Goal: Information Seeking & Learning: Learn about a topic

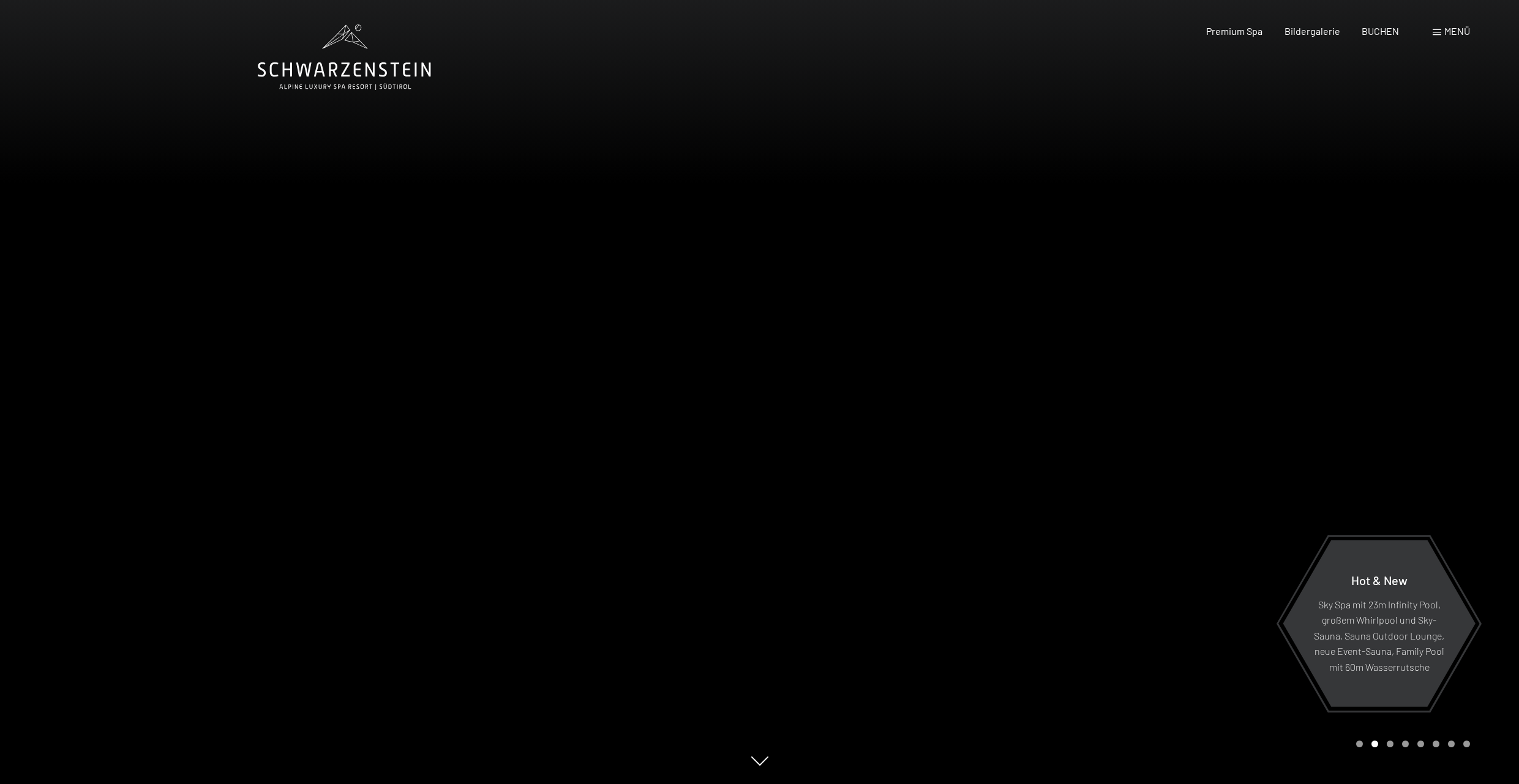
click at [362, 62] on icon at bounding box center [343, 57] width 173 height 66
click at [1453, 33] on span "Menü" at bounding box center [1457, 31] width 26 height 11
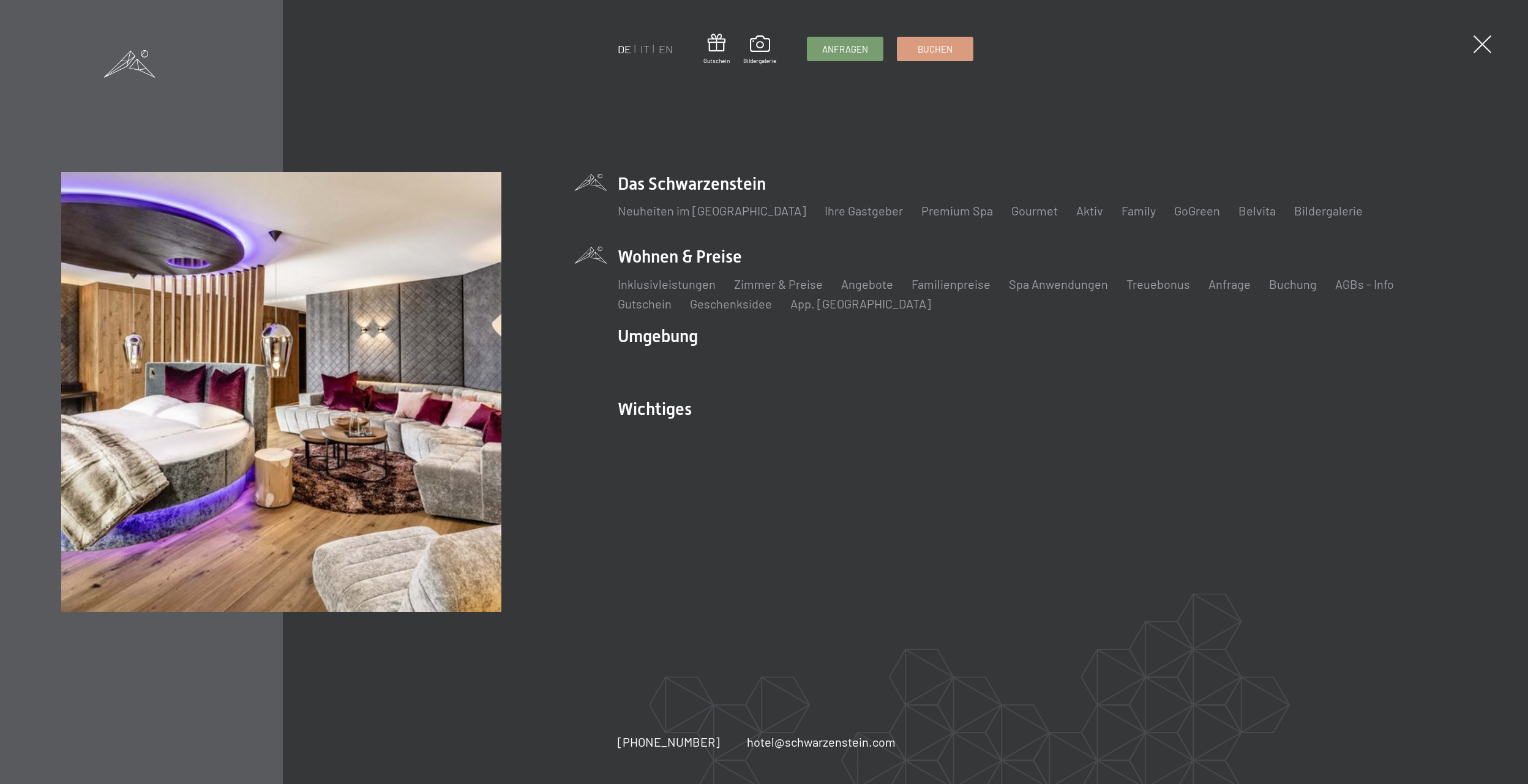
click at [684, 261] on li "Wohnen & Preise Inklusivleistungen Zimmer & Preise Liste Angebote Liste Familie…" at bounding box center [1042, 278] width 849 height 67
click at [798, 285] on link "Zimmer & Preise" at bounding box center [778, 284] width 88 height 15
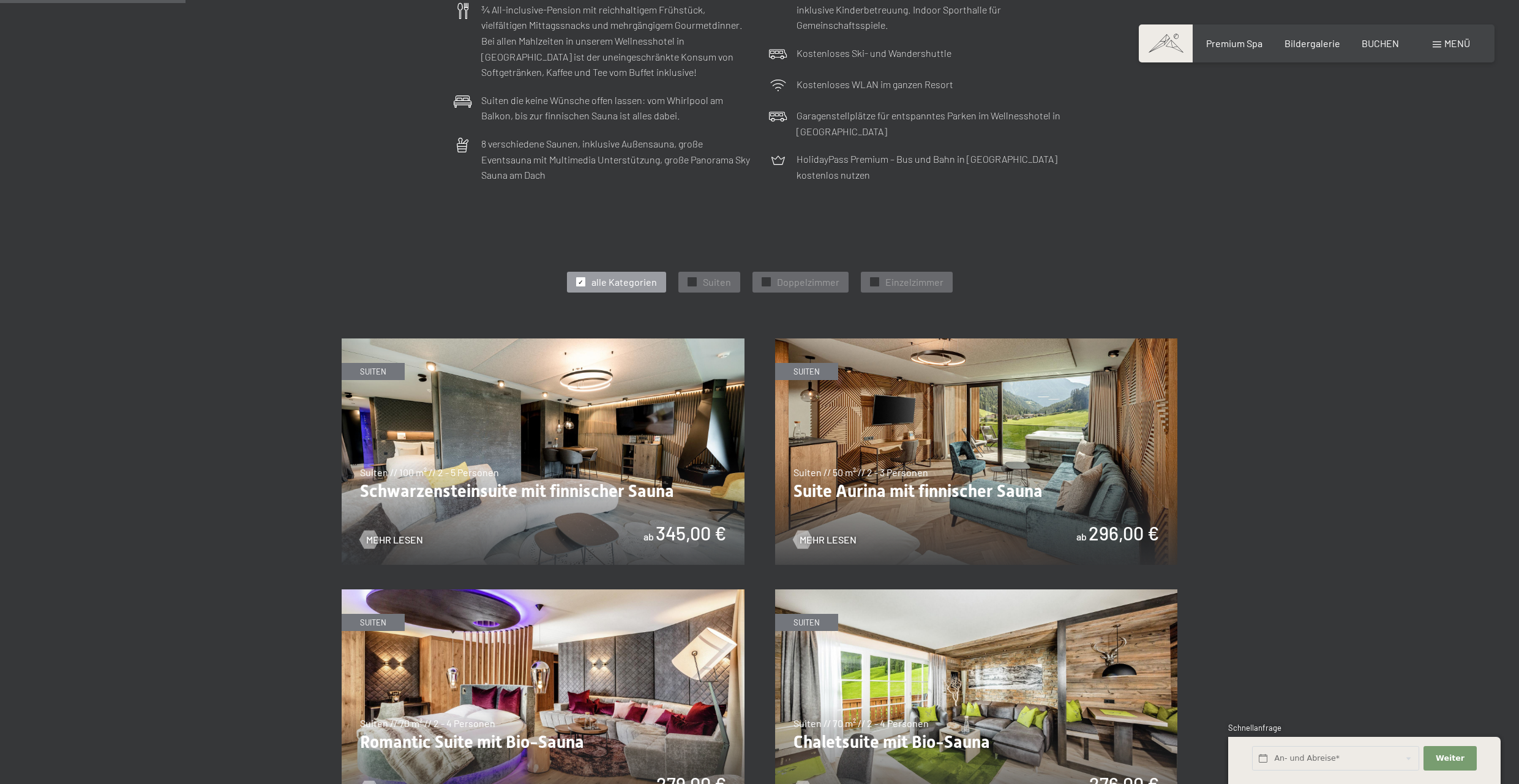
scroll to position [478, 0]
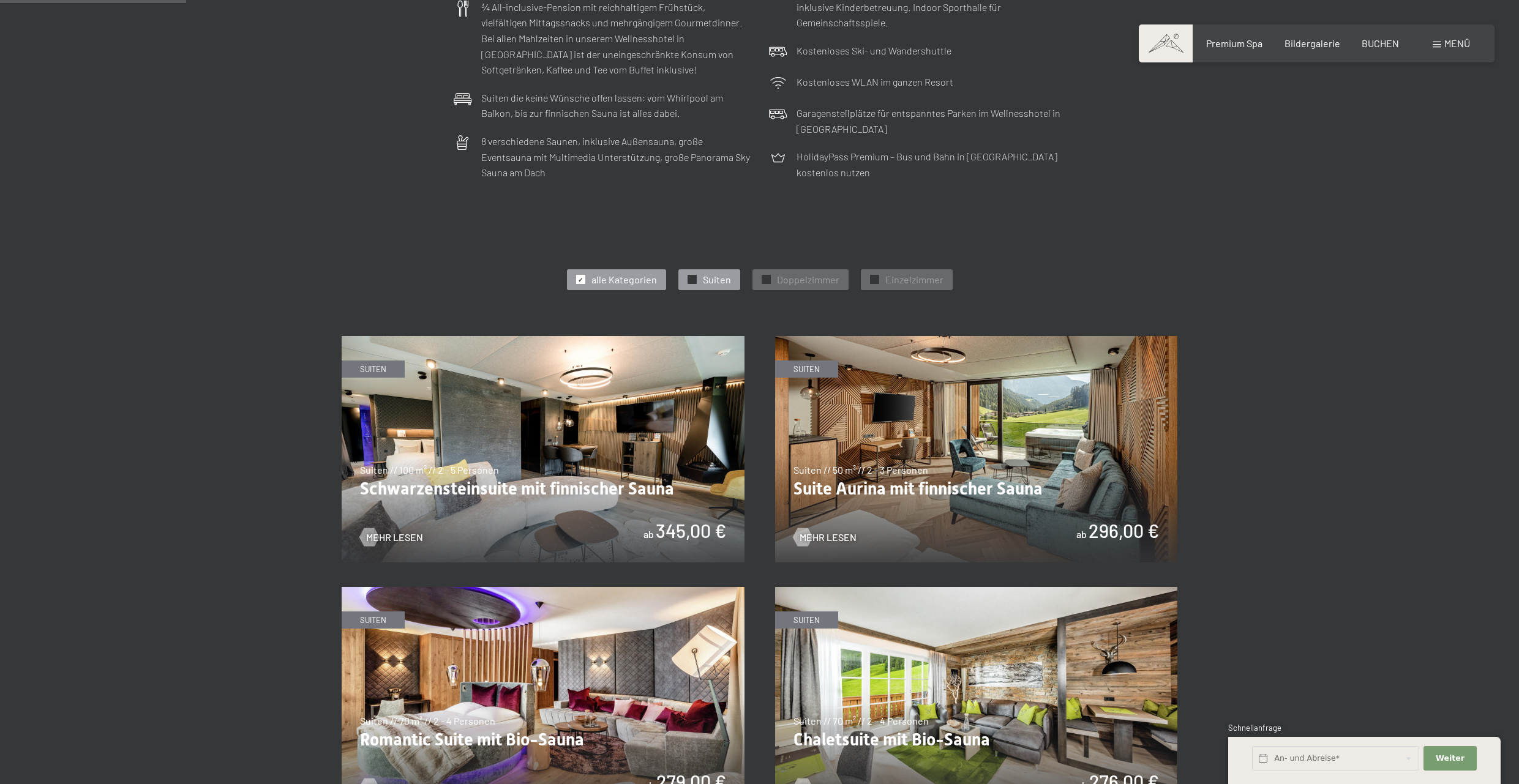
click at [738, 284] on div "✓ Suiten" at bounding box center [710, 280] width 62 height 21
click at [920, 454] on img at bounding box center [977, 449] width 403 height 226
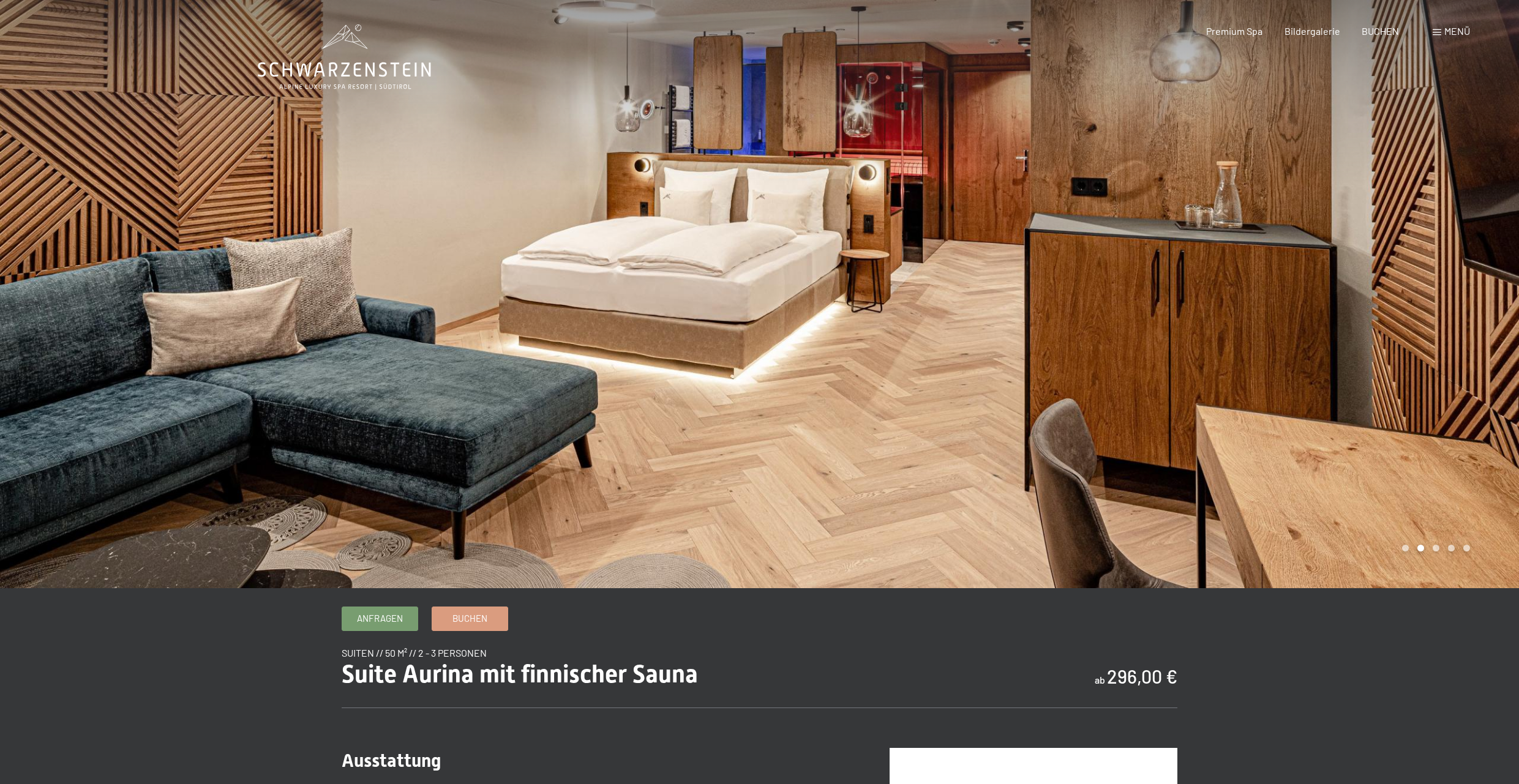
click at [1450, 320] on div at bounding box center [1140, 294] width 760 height 588
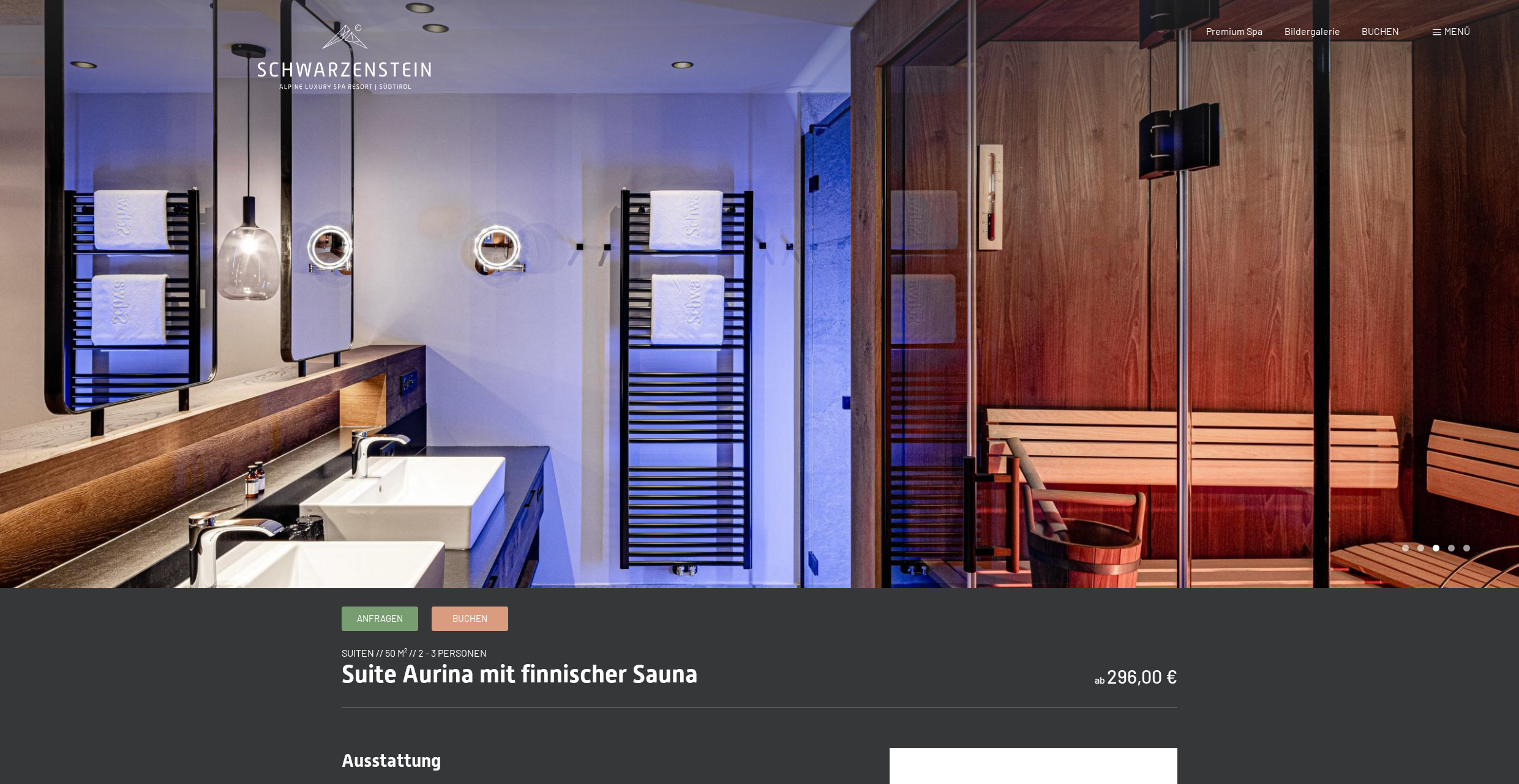
click at [1444, 330] on div at bounding box center [1140, 294] width 760 height 588
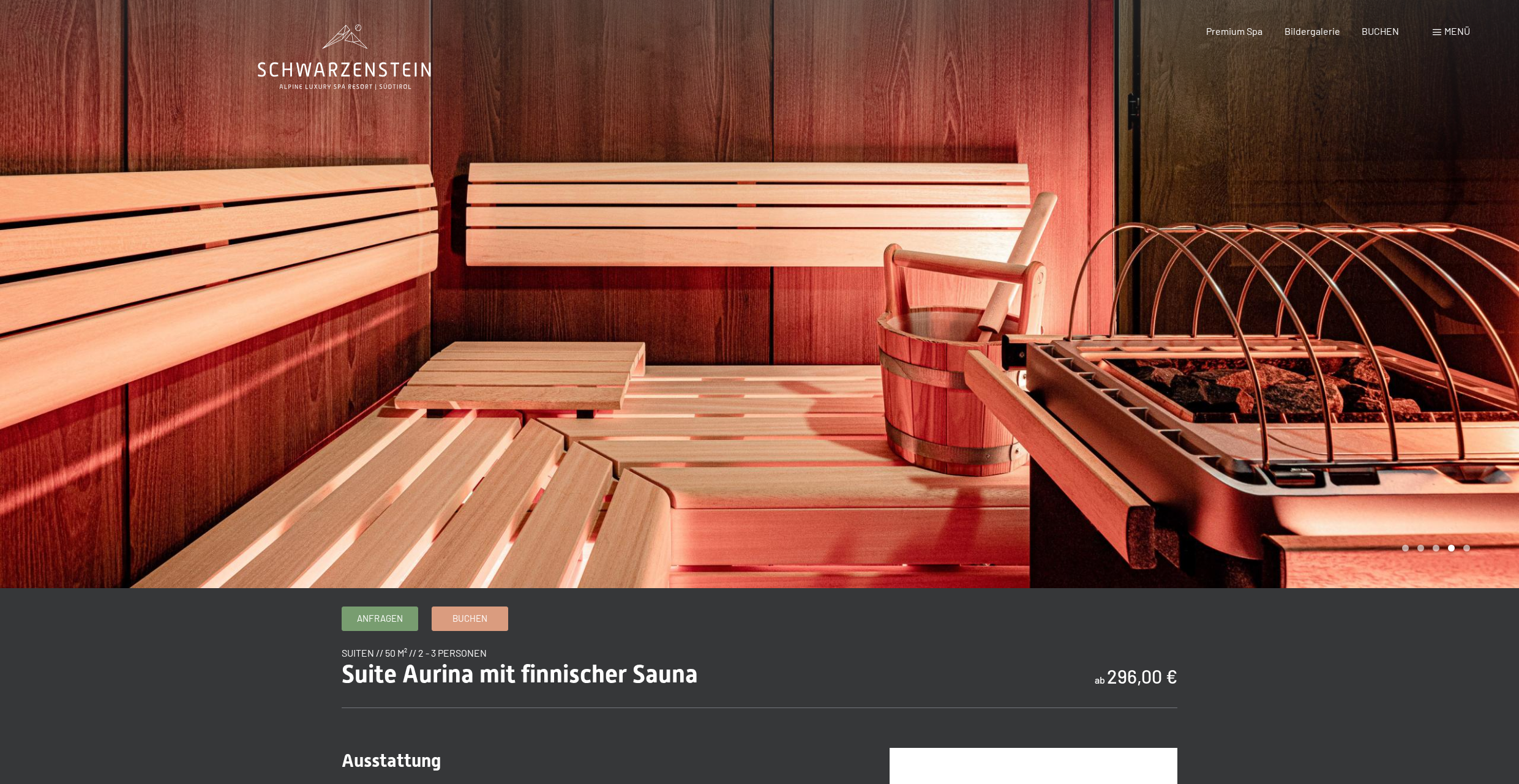
click at [1444, 331] on div at bounding box center [1140, 294] width 760 height 588
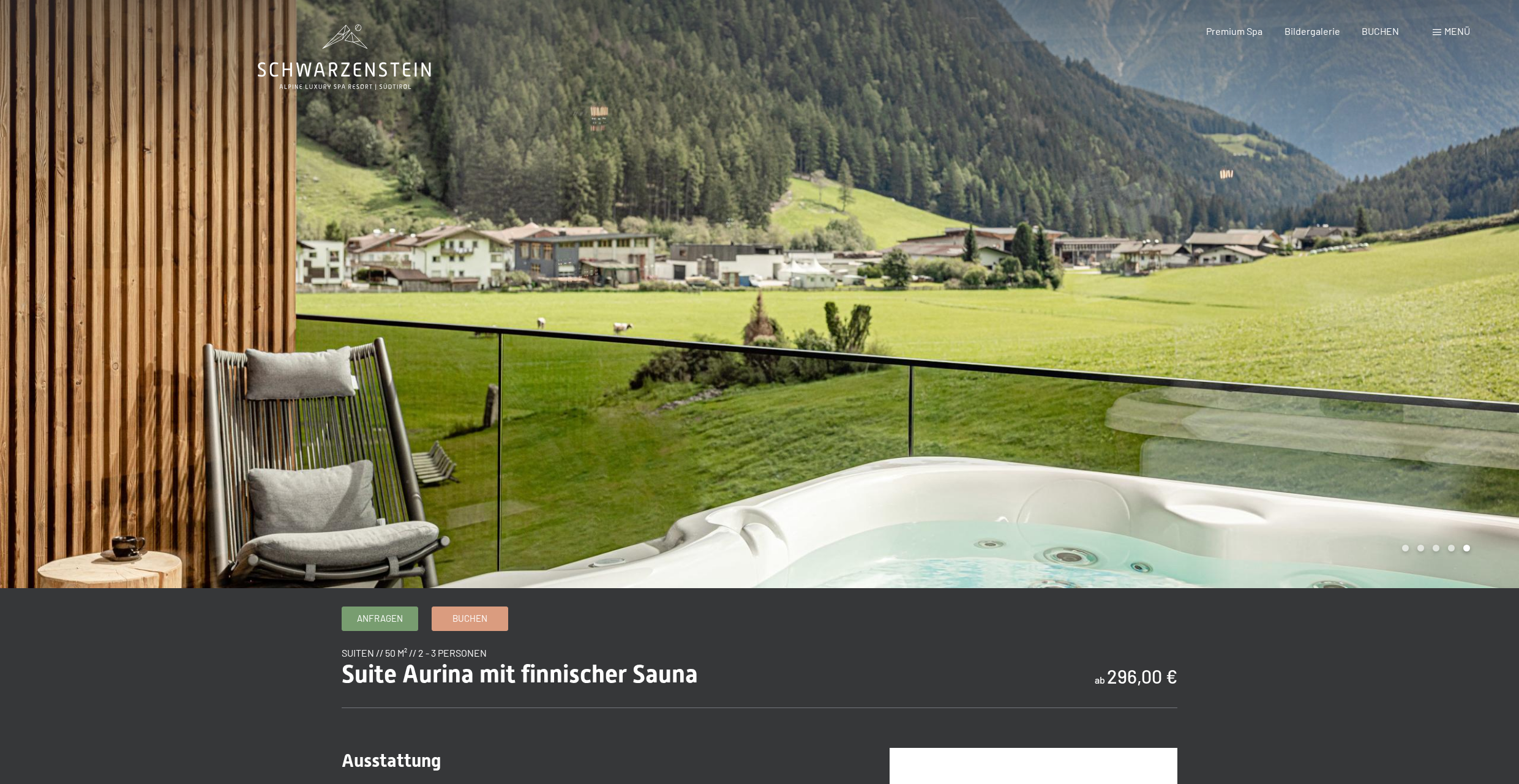
click at [1399, 311] on div at bounding box center [1140, 294] width 760 height 588
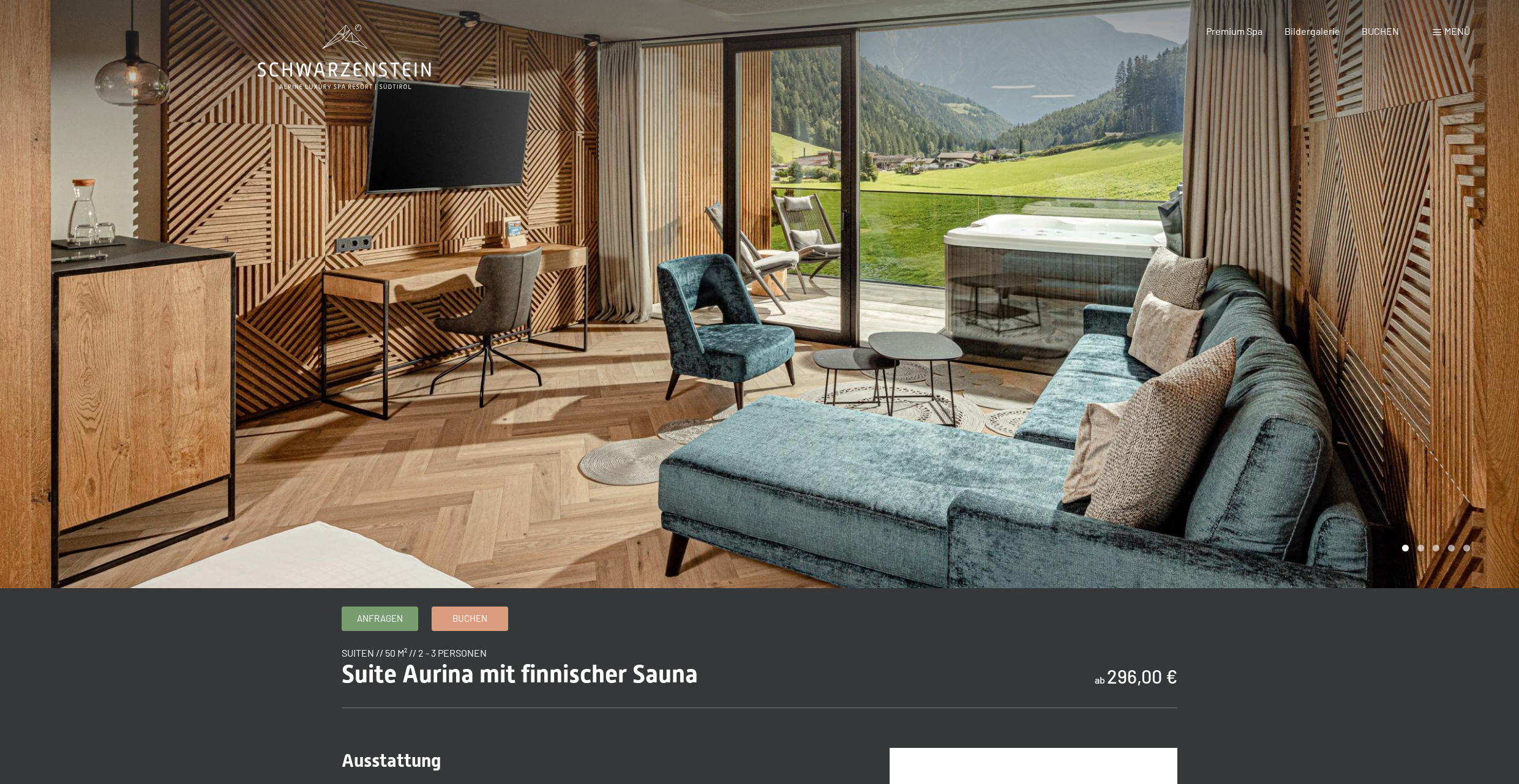
click at [1393, 313] on div at bounding box center [1140, 294] width 760 height 588
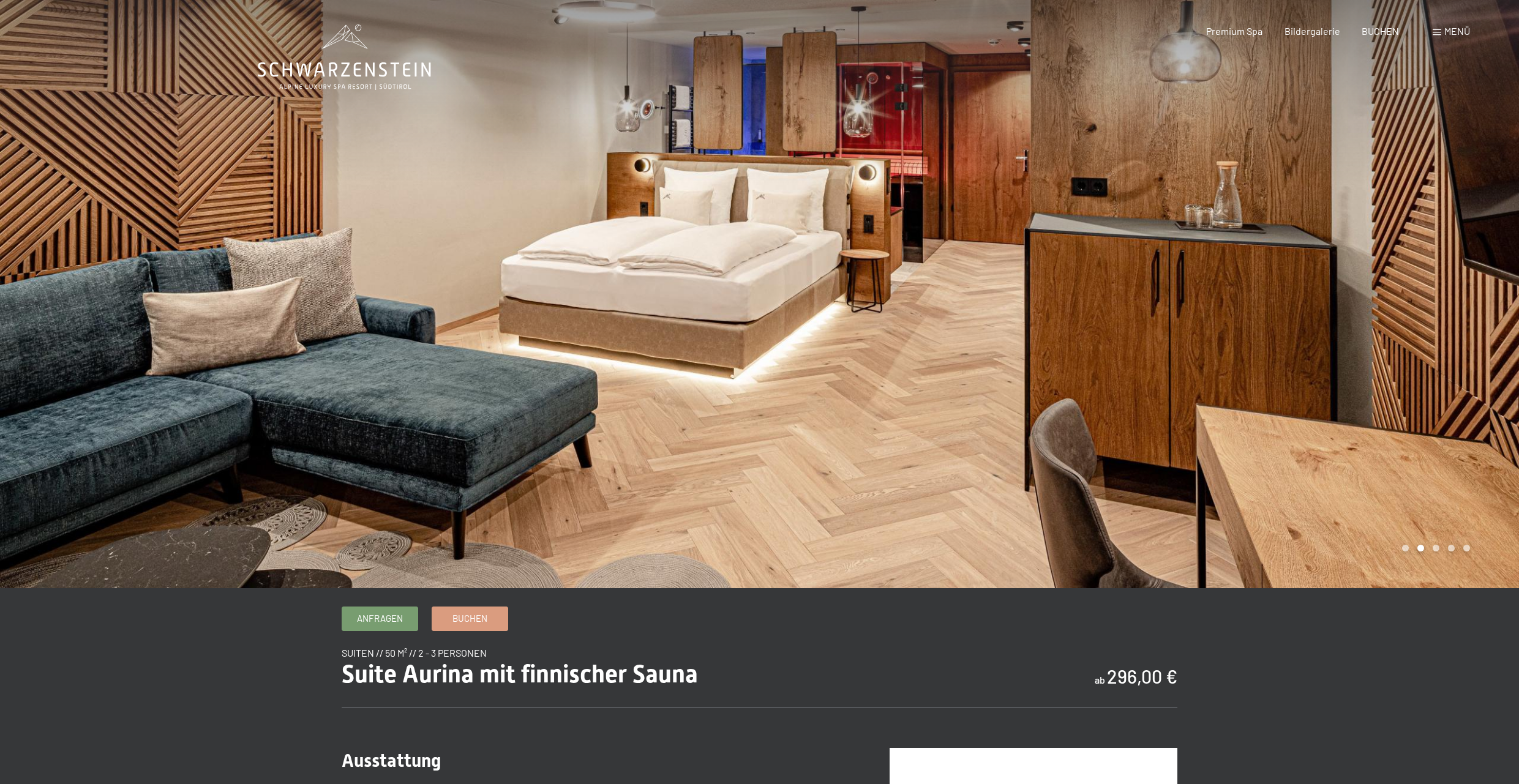
click at [368, 65] on icon at bounding box center [343, 70] width 173 height 15
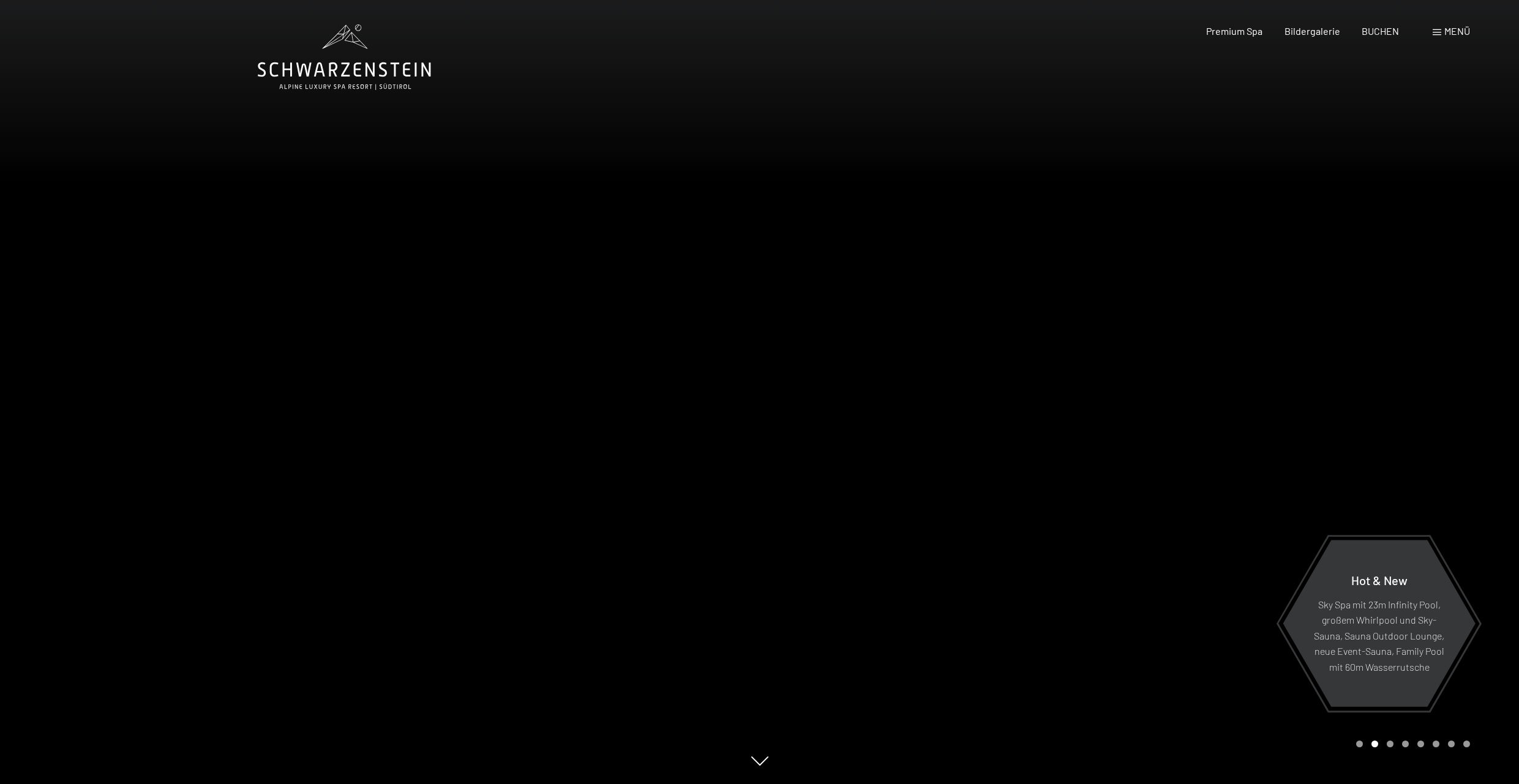
click at [1279, 32] on div "Premium Spa Bildergalerie BUCHEN" at bounding box center [1292, 31] width 257 height 14
click at [1286, 32] on span "Bildergalerie" at bounding box center [1312, 29] width 56 height 11
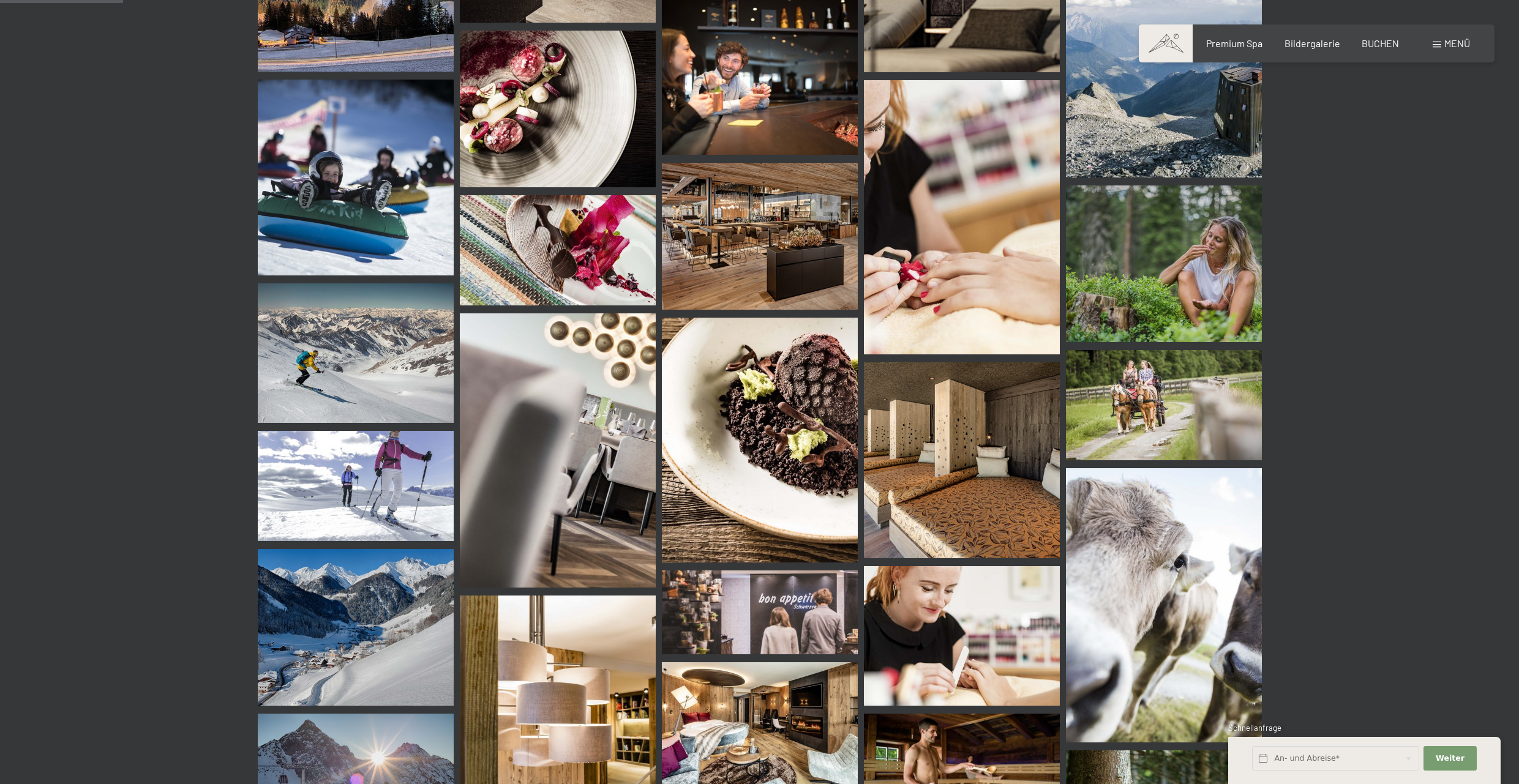
scroll to position [1213, 0]
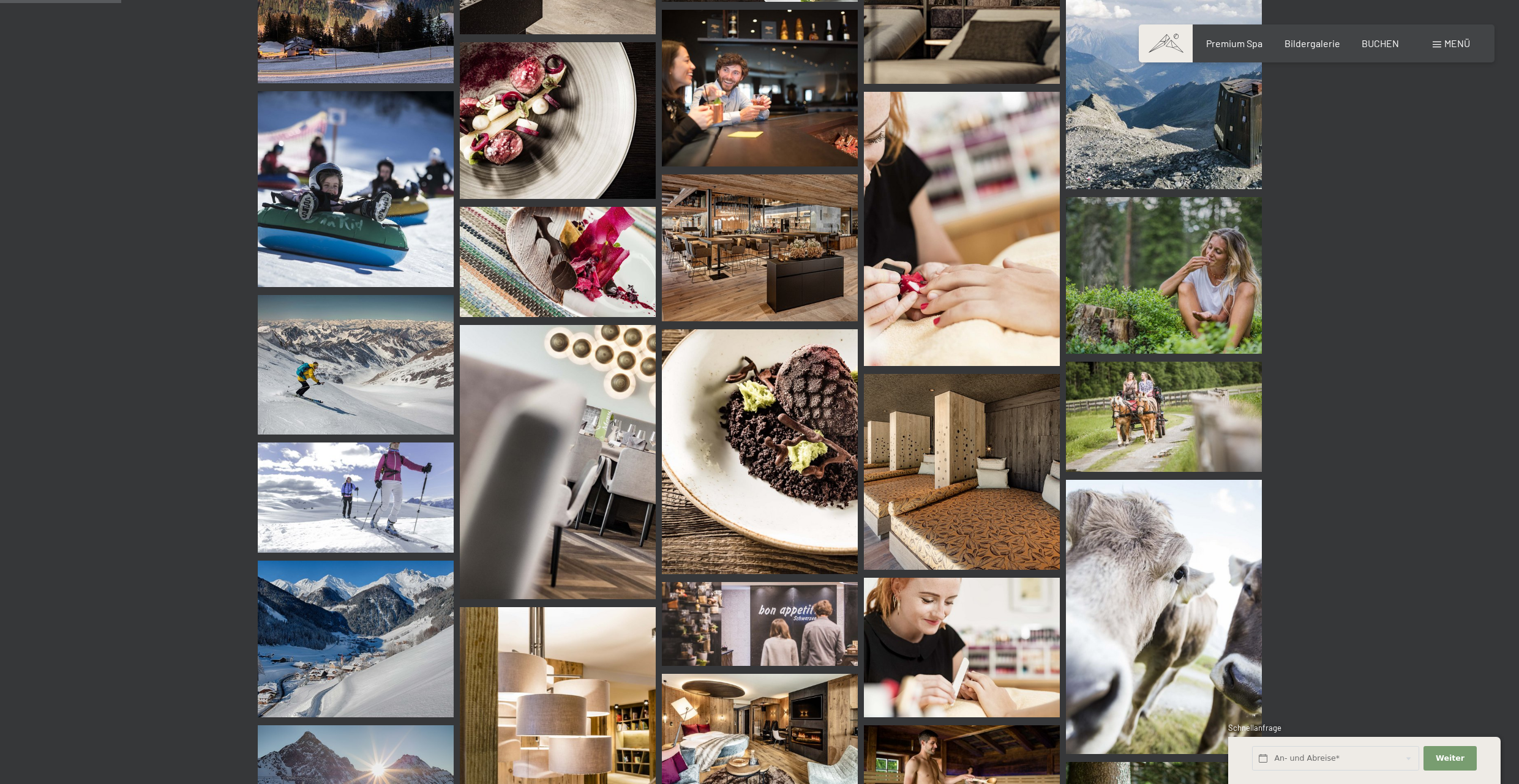
click at [818, 420] on img at bounding box center [759, 452] width 196 height 245
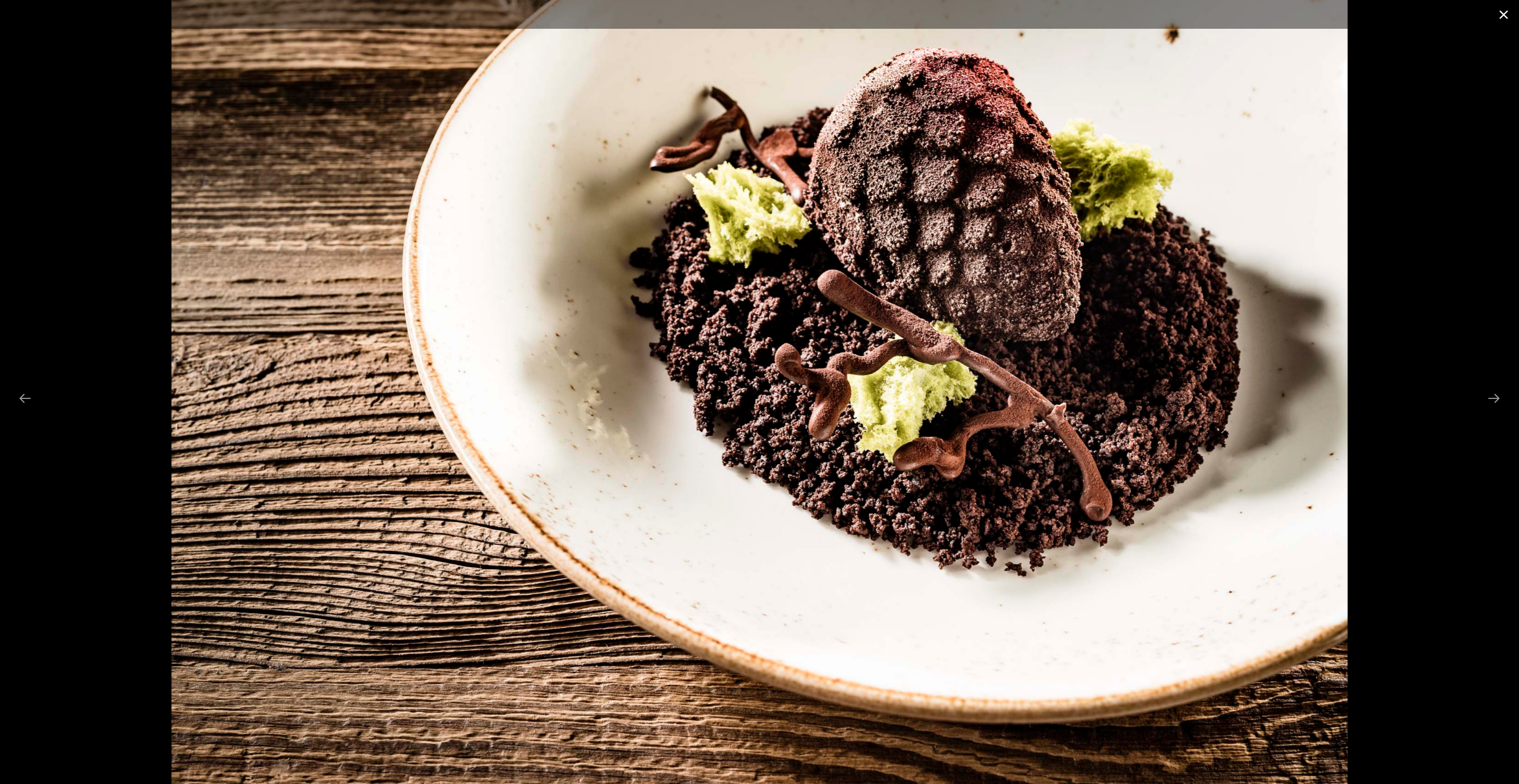
click at [1499, 14] on button "Close gallery" at bounding box center [1504, 14] width 31 height 28
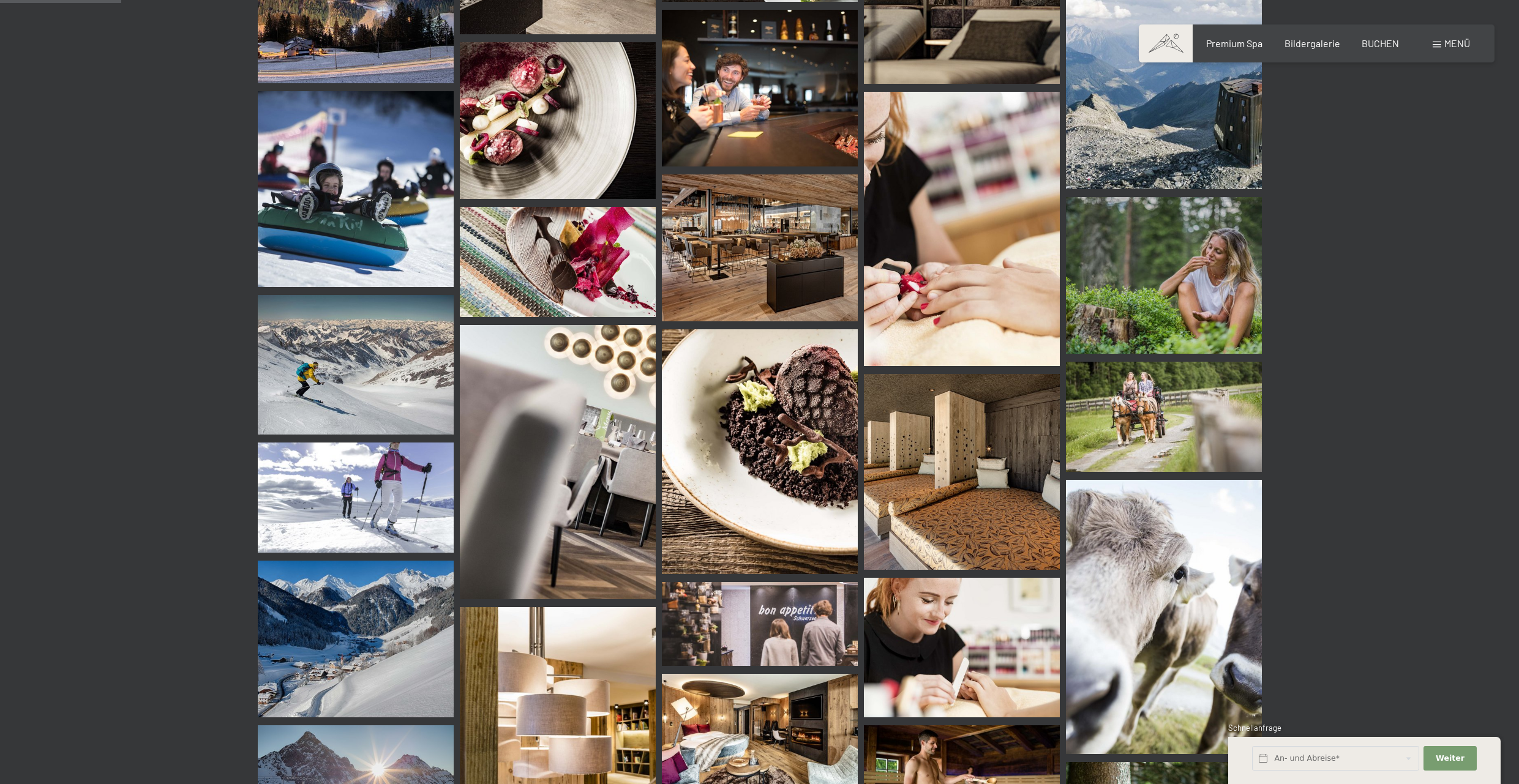
click at [805, 213] on img at bounding box center [759, 248] width 196 height 147
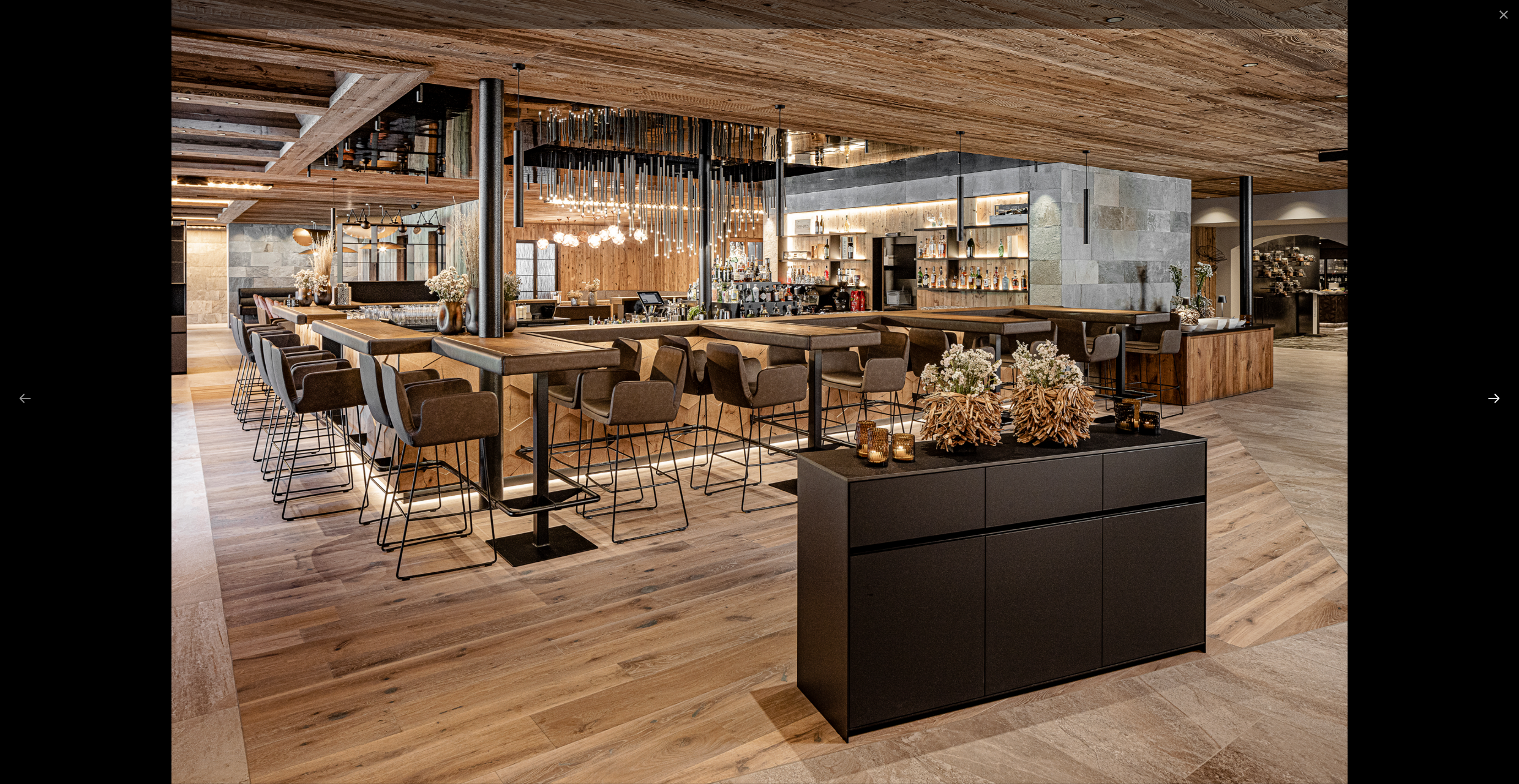
click at [1482, 399] on button "Next slide" at bounding box center [1494, 398] width 26 height 24
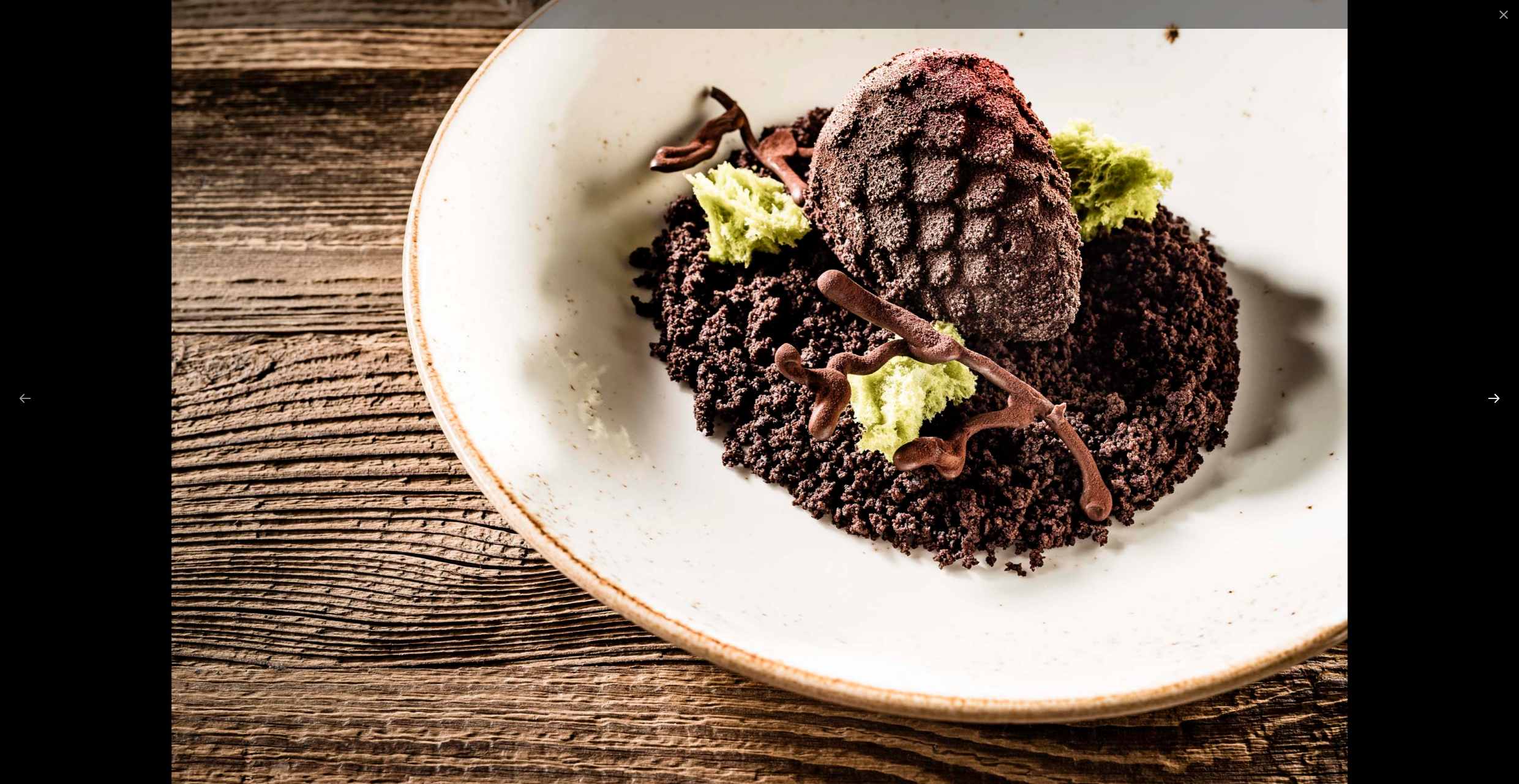
click at [1482, 399] on button "Next slide" at bounding box center [1494, 398] width 26 height 24
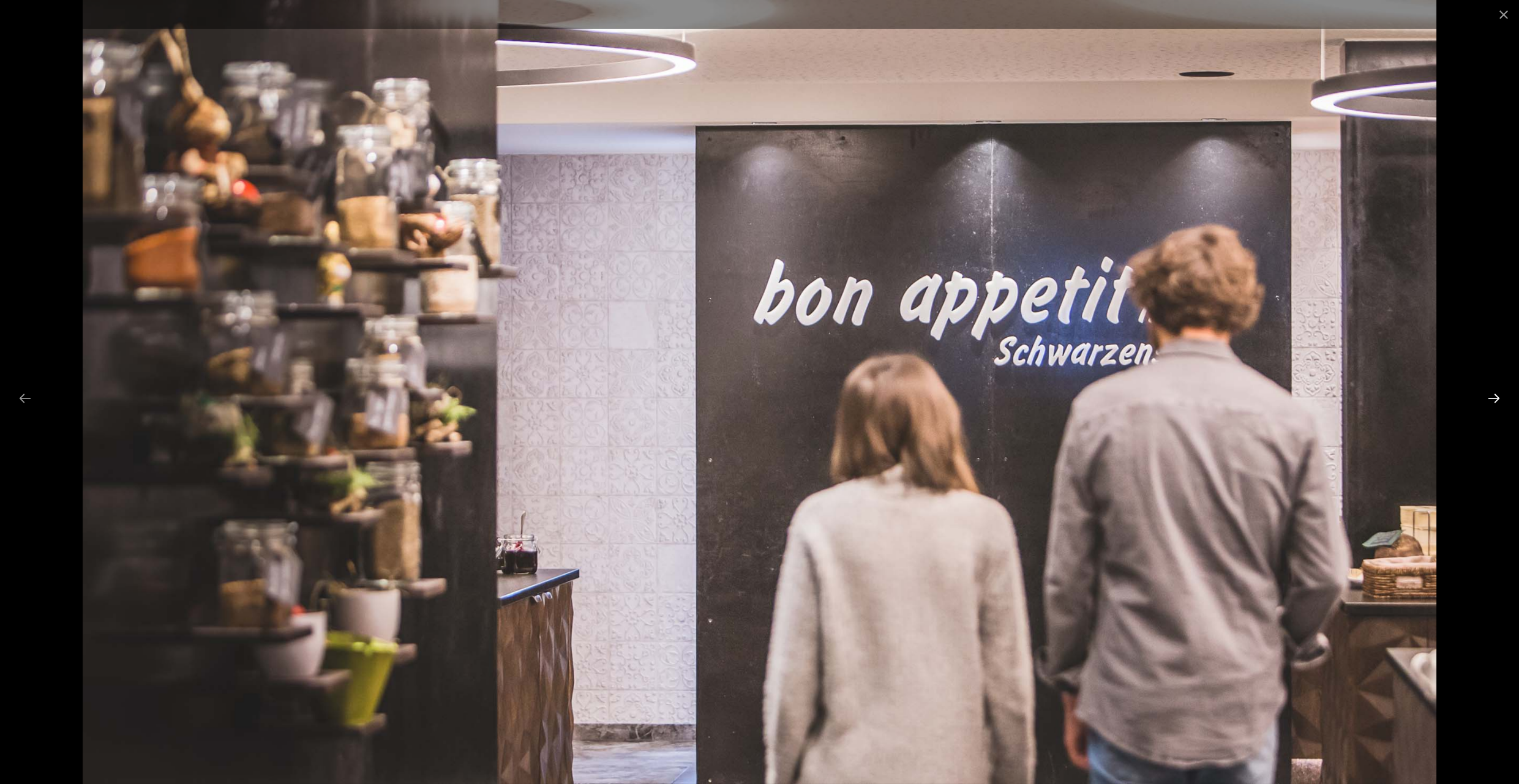
click at [1482, 399] on button "Next slide" at bounding box center [1494, 398] width 26 height 24
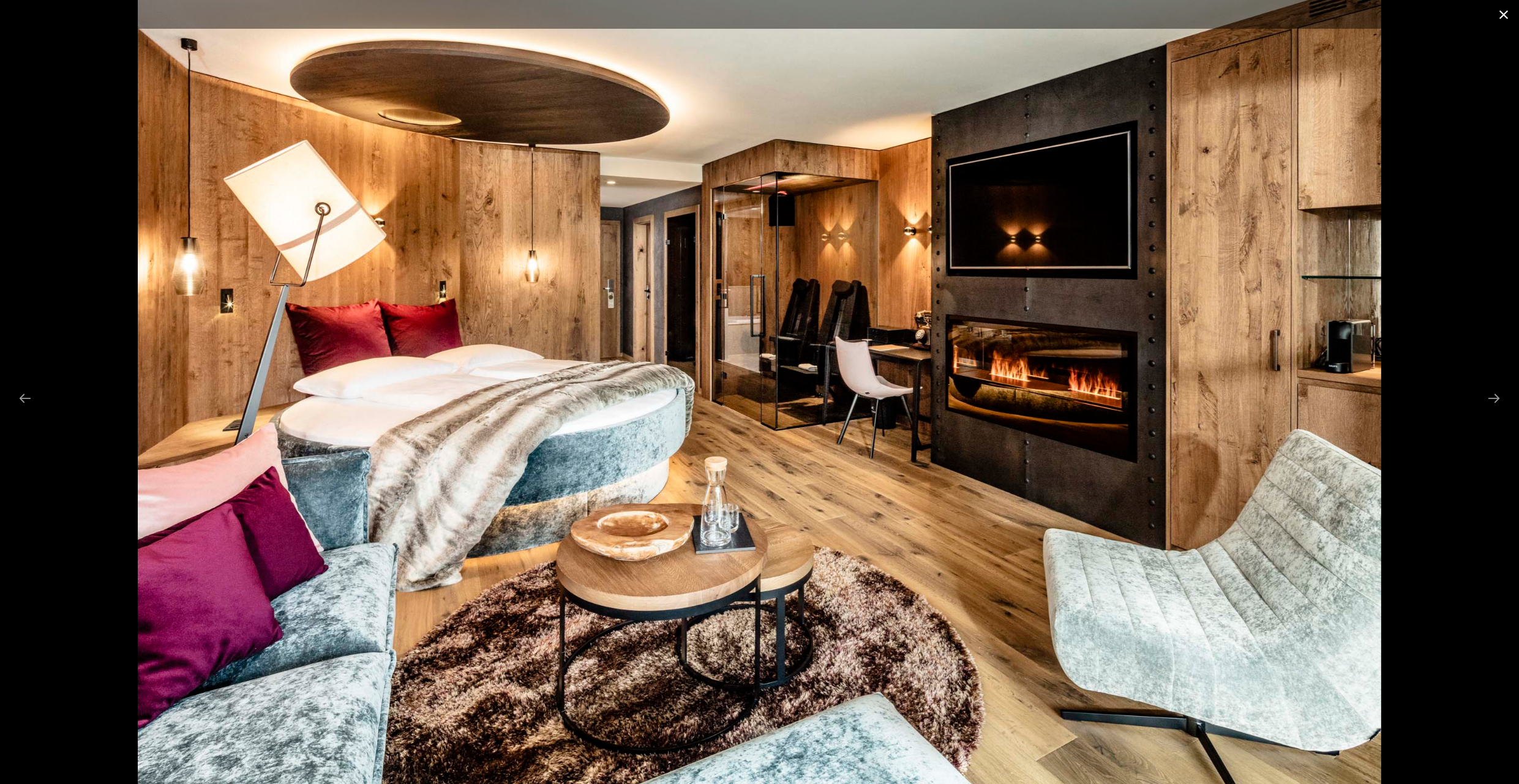
click at [1510, 15] on button "Close gallery" at bounding box center [1504, 14] width 31 height 28
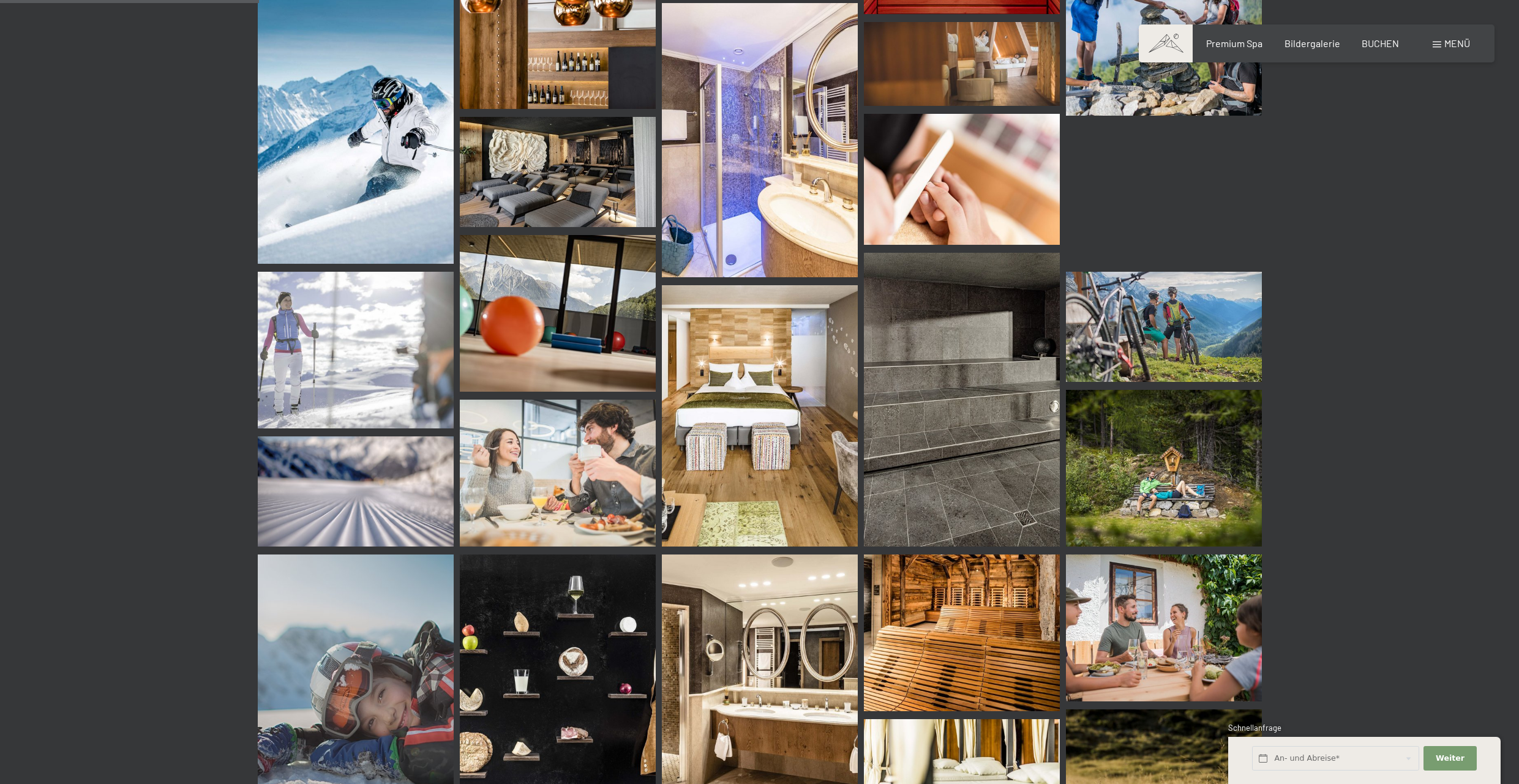
scroll to position [2589, 0]
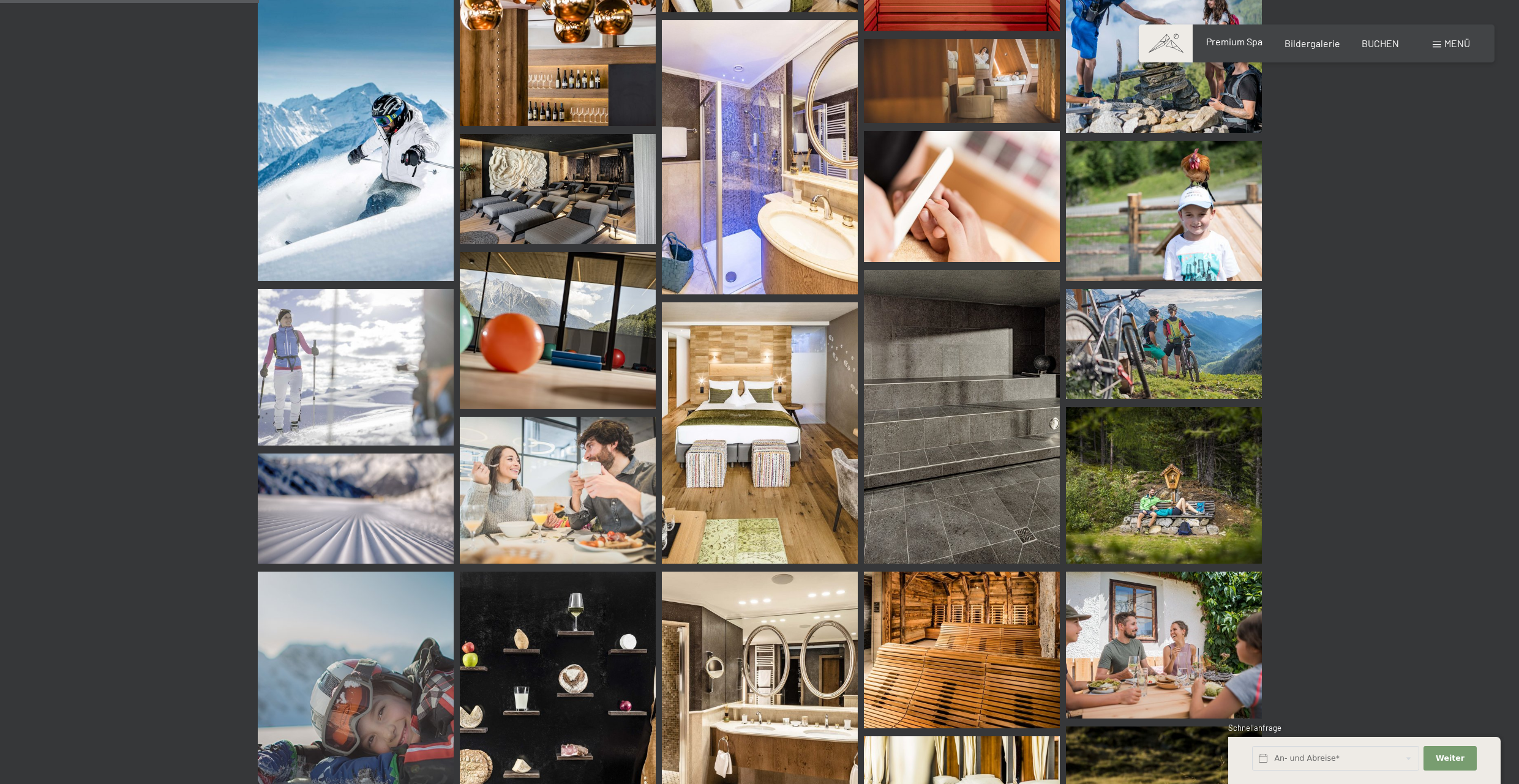
click at [1256, 41] on span "Premium Spa" at bounding box center [1234, 41] width 56 height 11
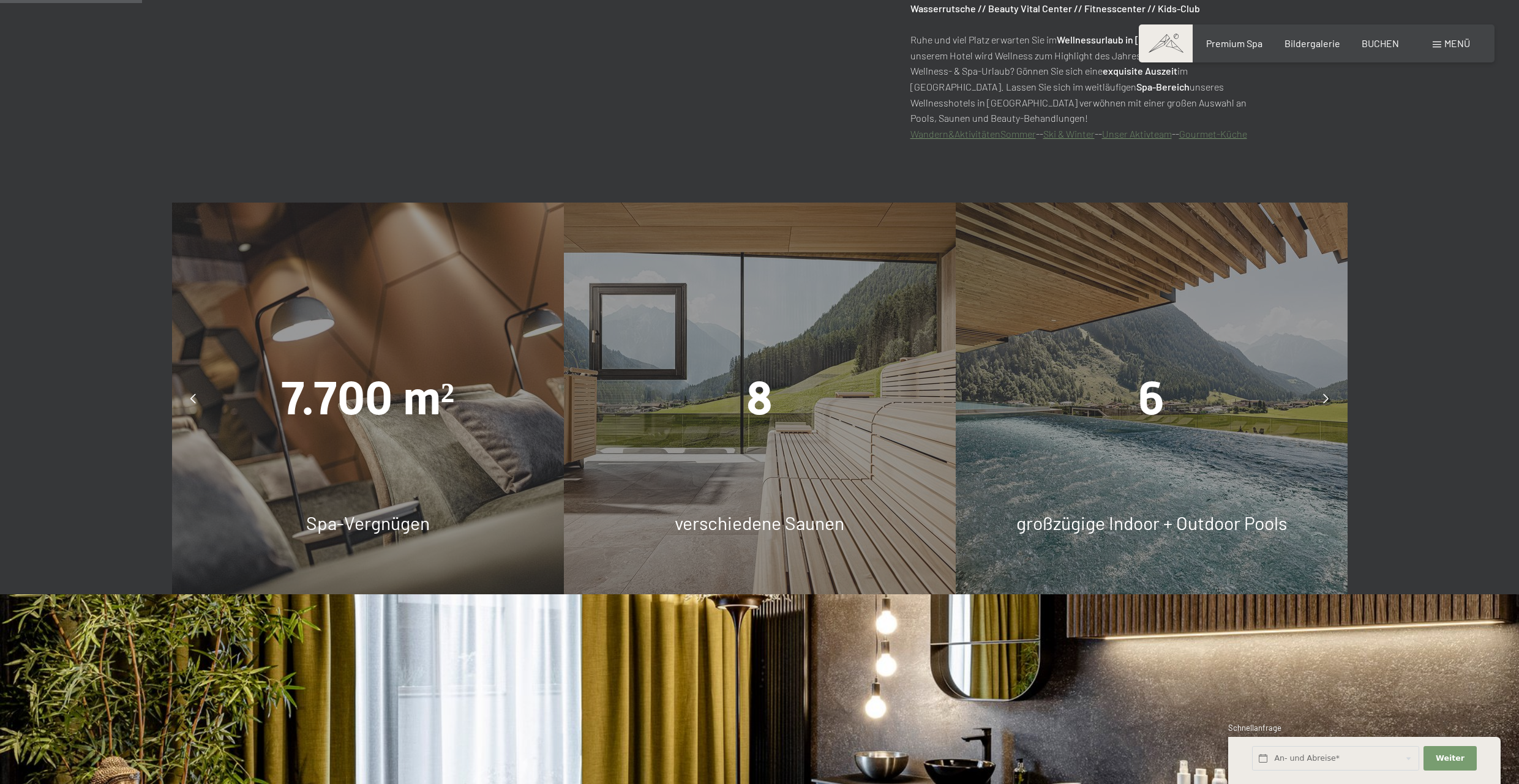
scroll to position [947, 0]
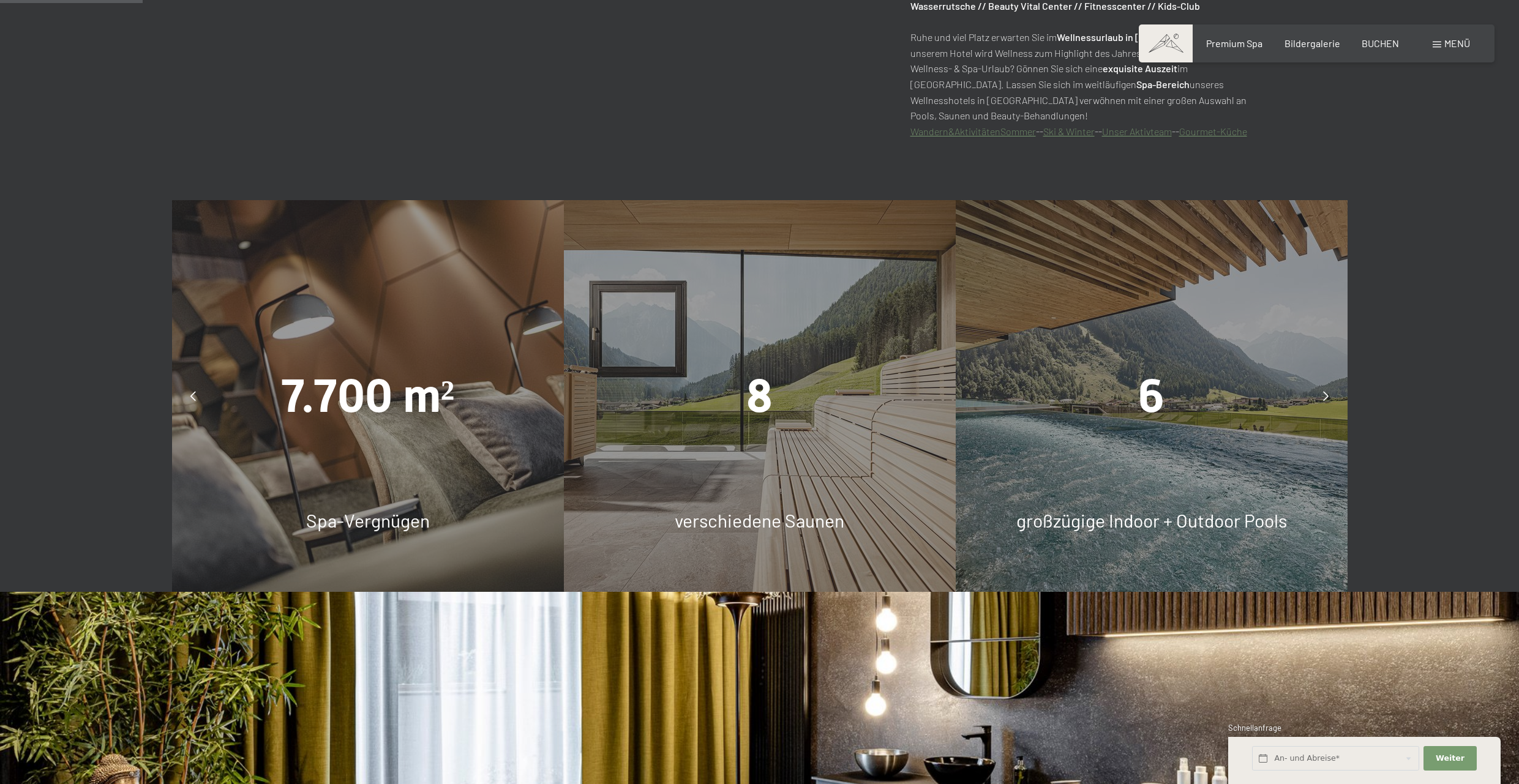
click at [1144, 431] on div "6 großzügige Indoor + Outdoor Pools" at bounding box center [1151, 396] width 392 height 392
click at [1327, 394] on icon at bounding box center [1326, 396] width 6 height 10
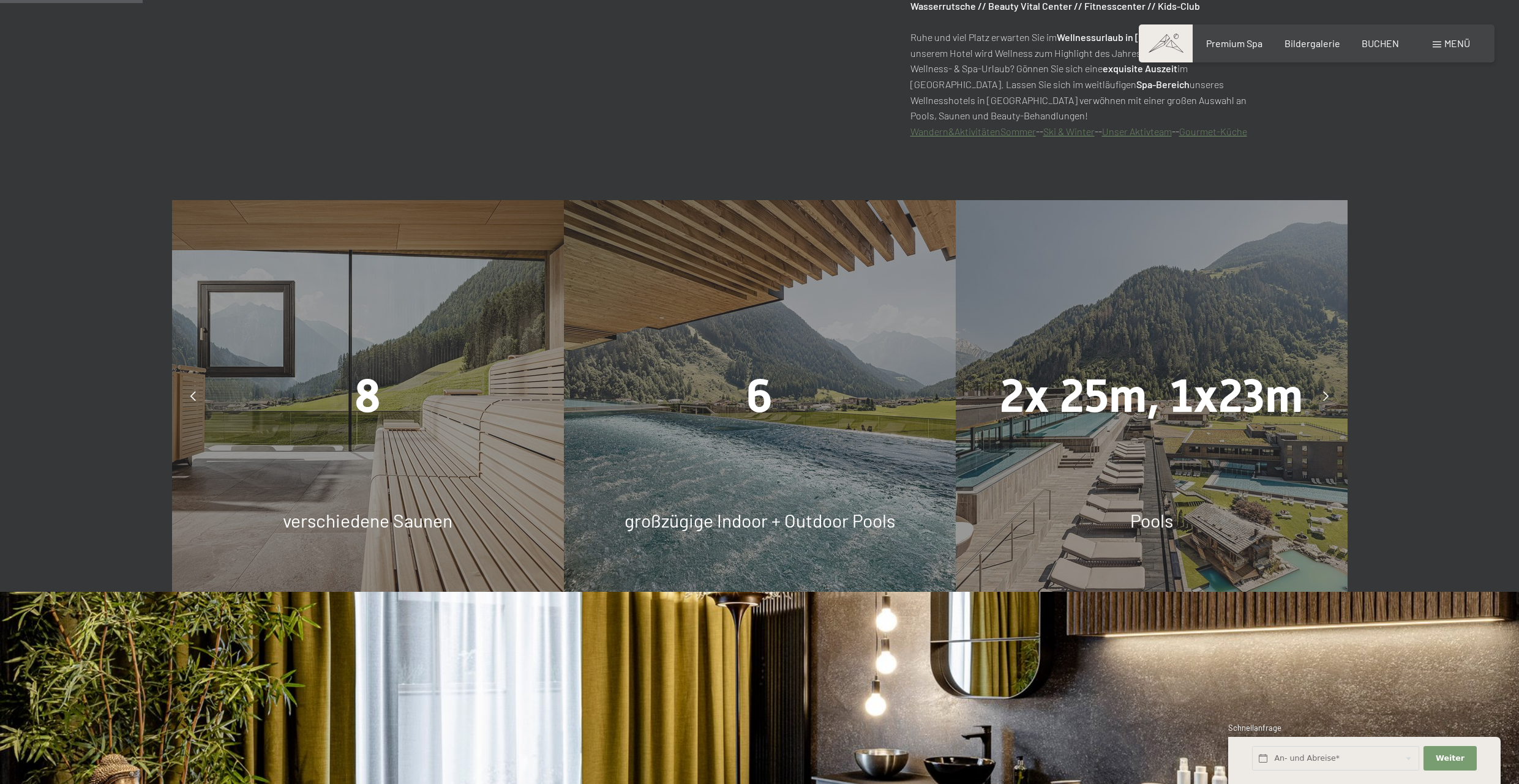
click at [1131, 486] on div "2x 25m, 1x23m Pools" at bounding box center [1151, 396] width 392 height 392
click at [1321, 401] on div at bounding box center [1327, 396] width 31 height 31
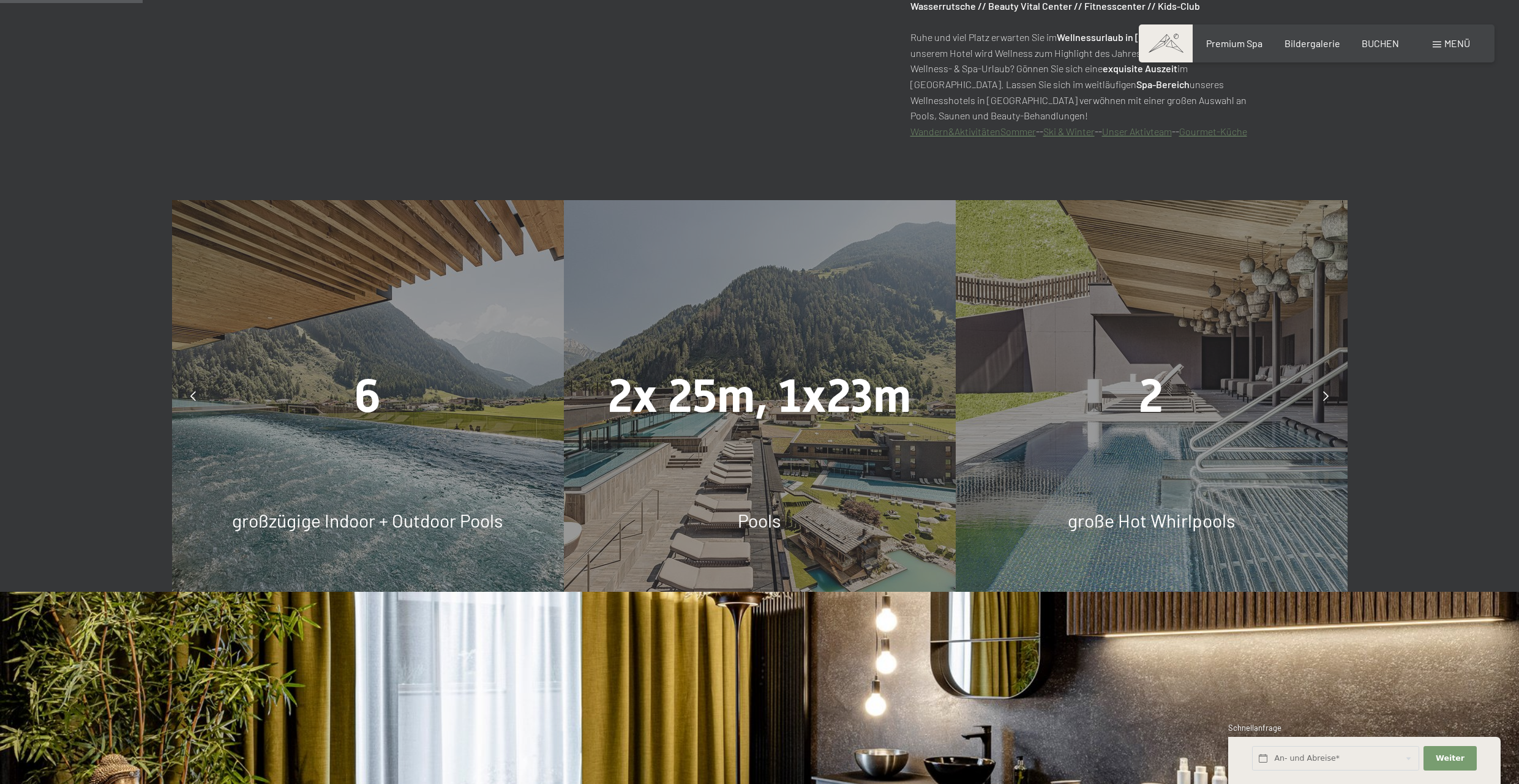
click at [1321, 401] on div at bounding box center [1327, 396] width 31 height 31
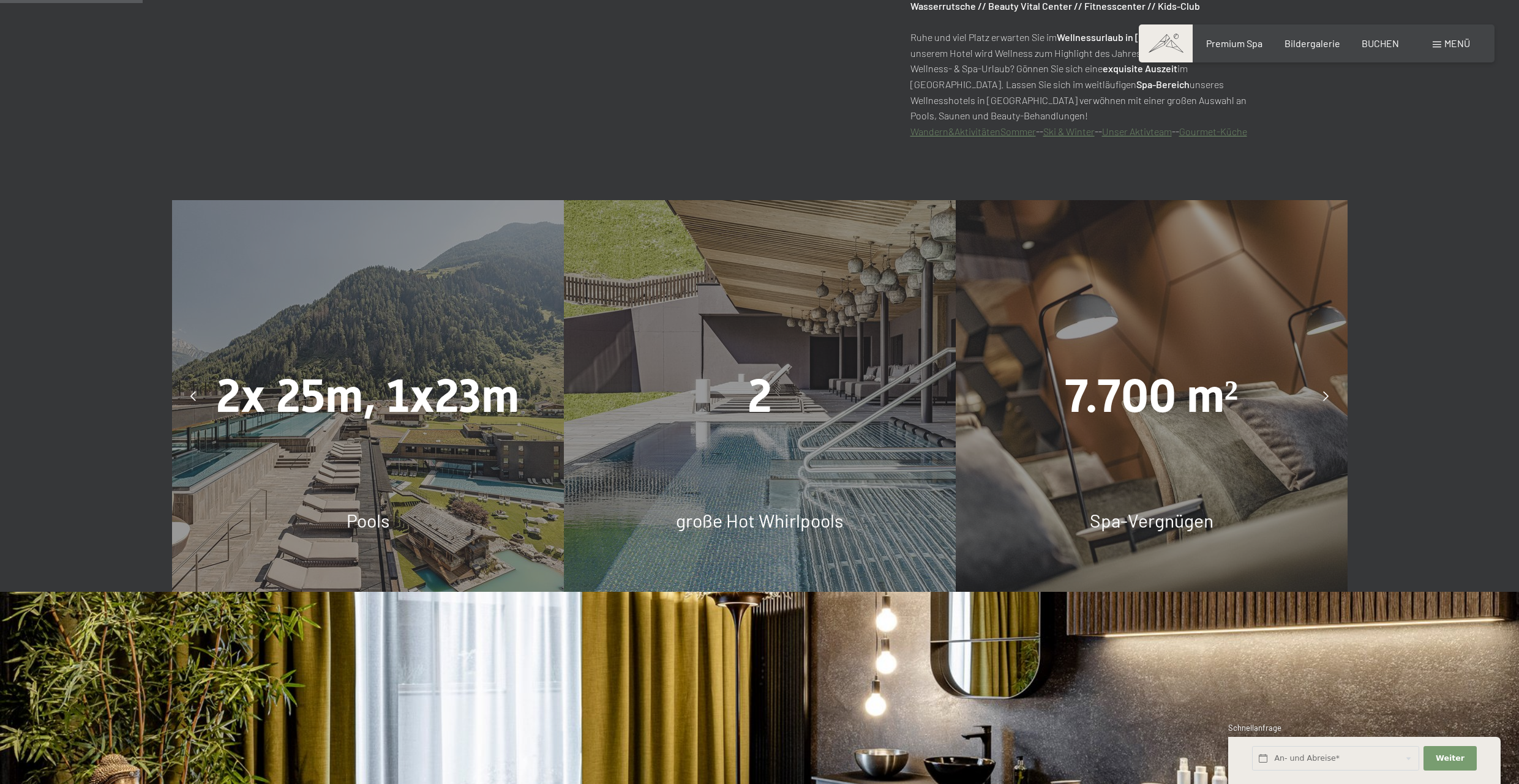
click at [1321, 401] on div at bounding box center [1327, 396] width 31 height 31
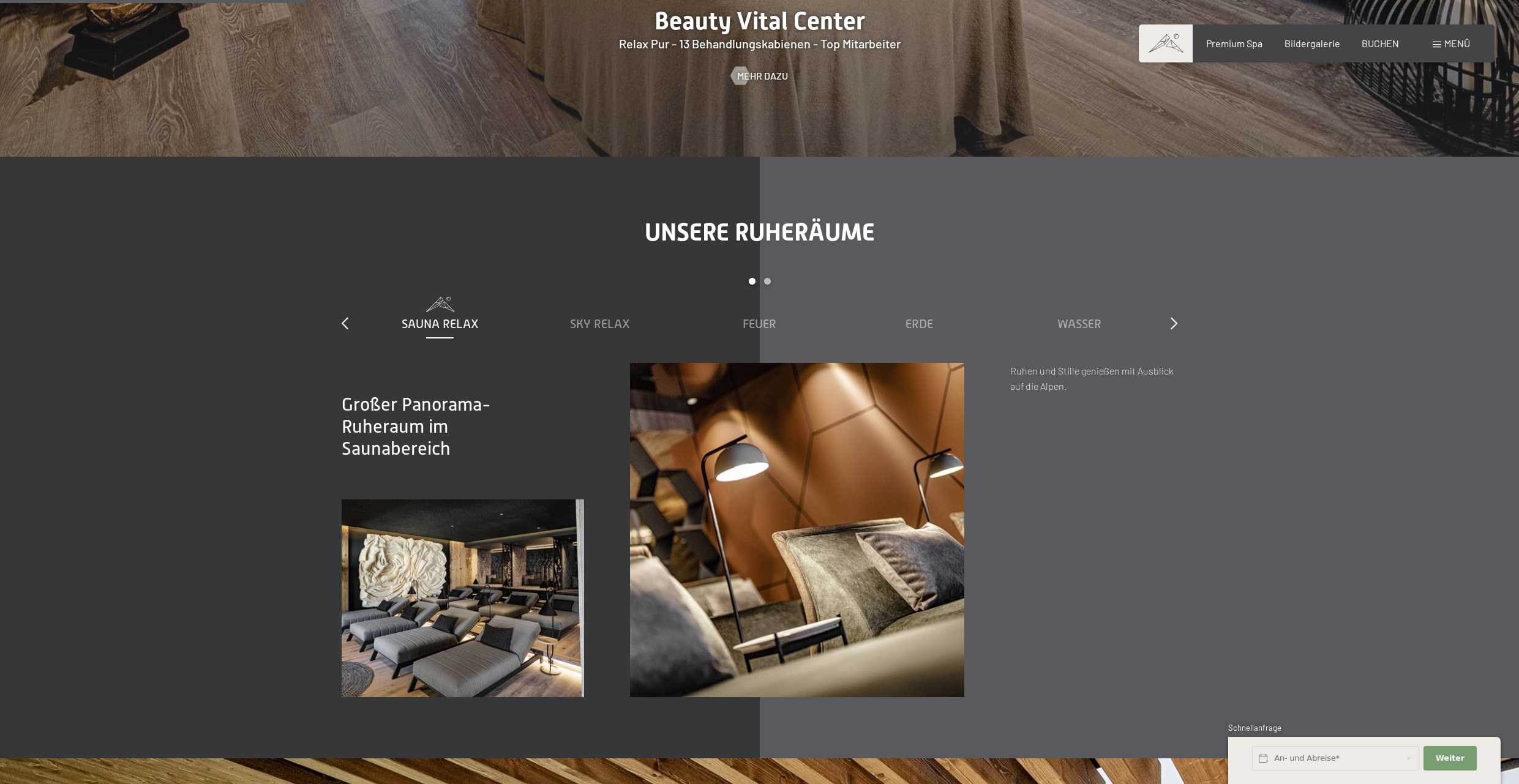
scroll to position [2057, 0]
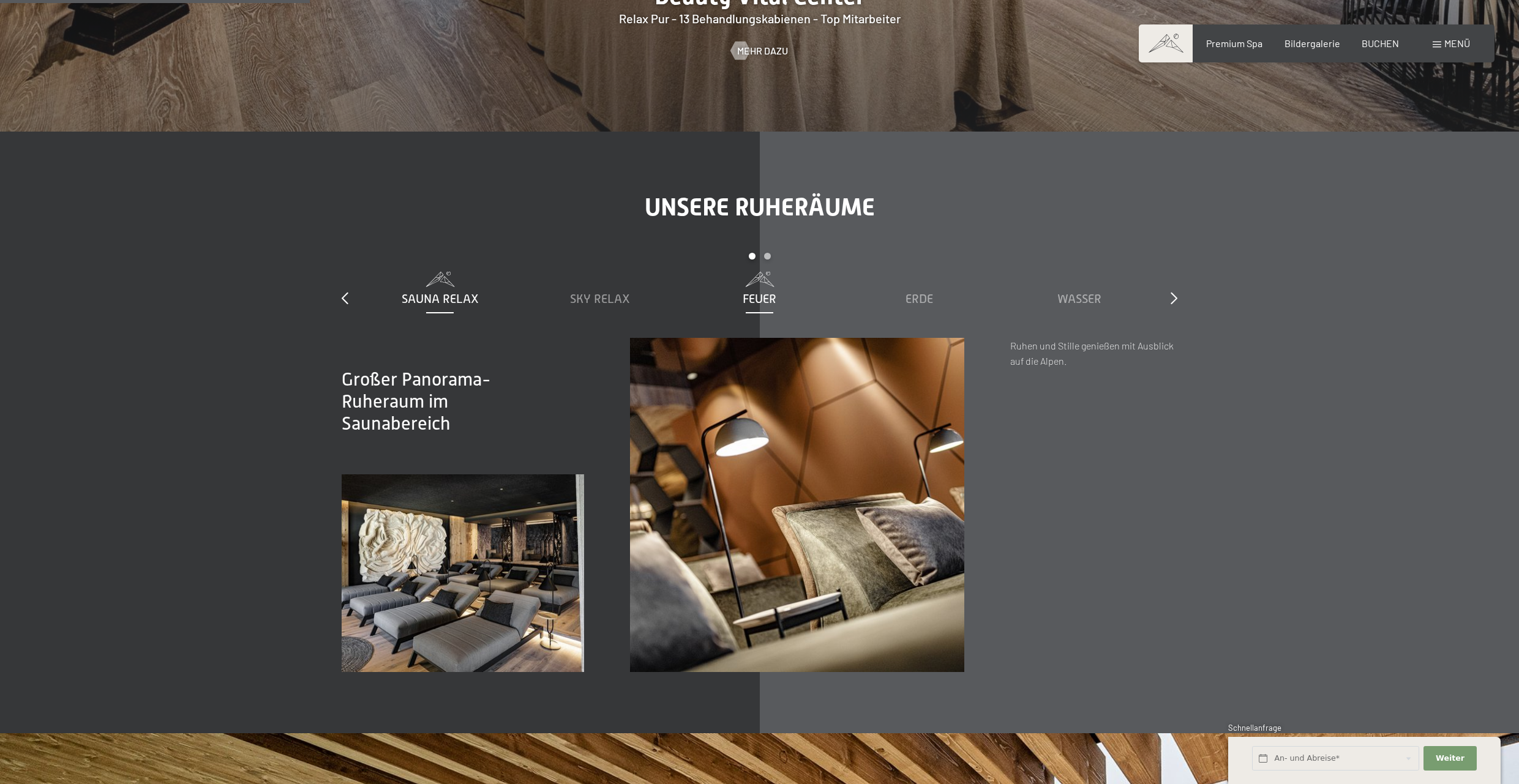
click at [760, 294] on span "Feuer" at bounding box center [759, 299] width 33 height 14
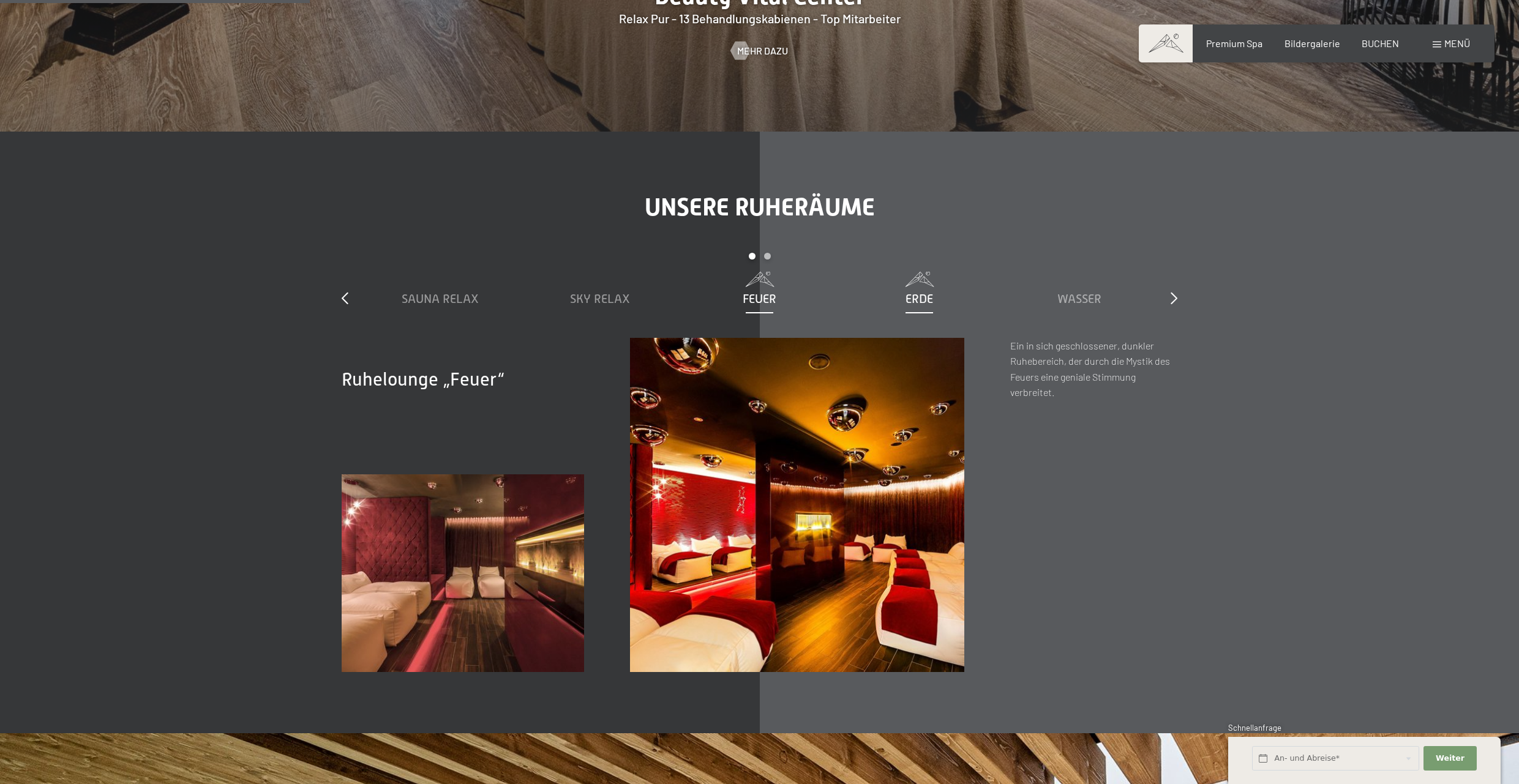
click at [913, 303] on span "Erde" at bounding box center [919, 299] width 28 height 14
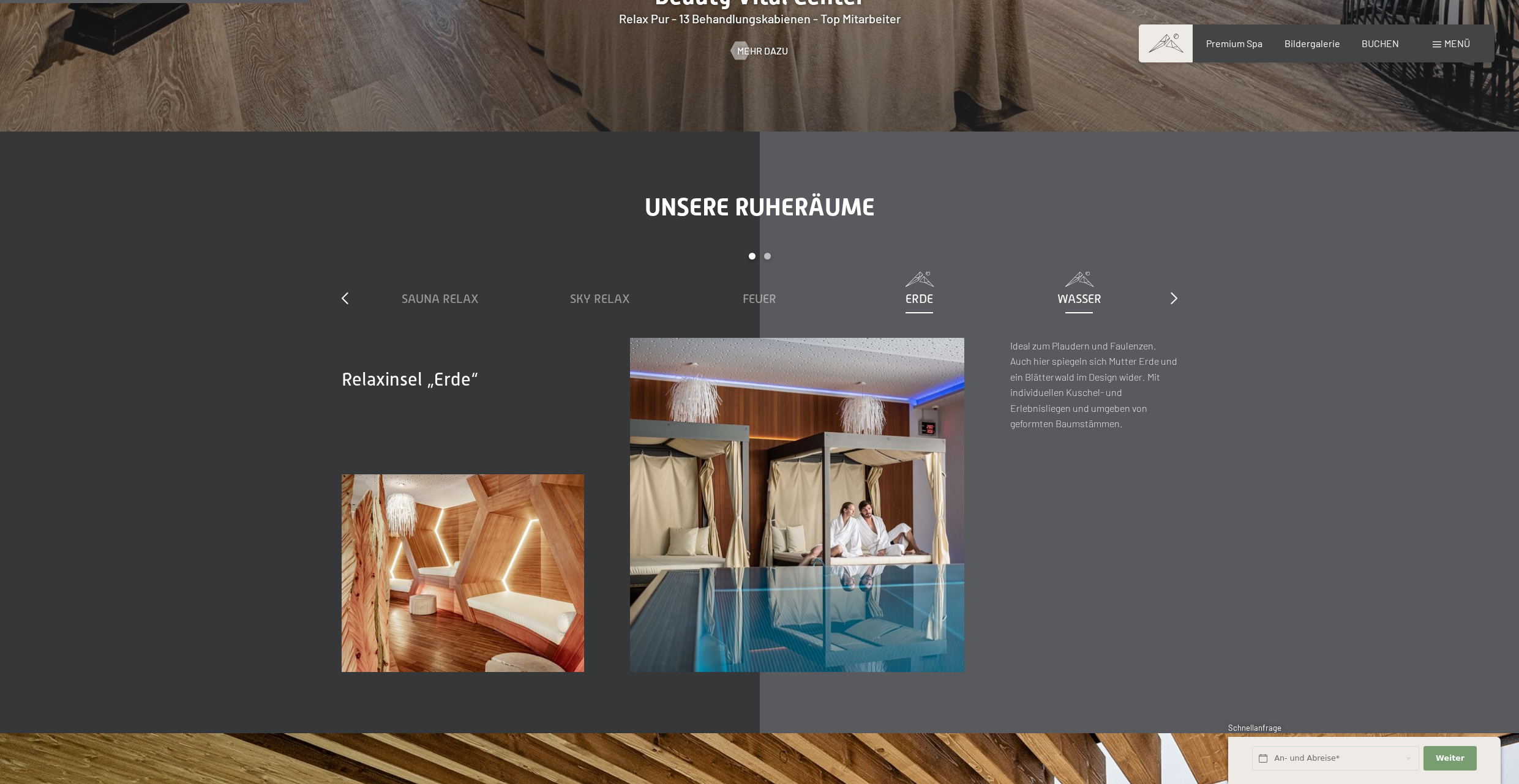
click at [1072, 298] on span "Wasser" at bounding box center [1079, 299] width 44 height 14
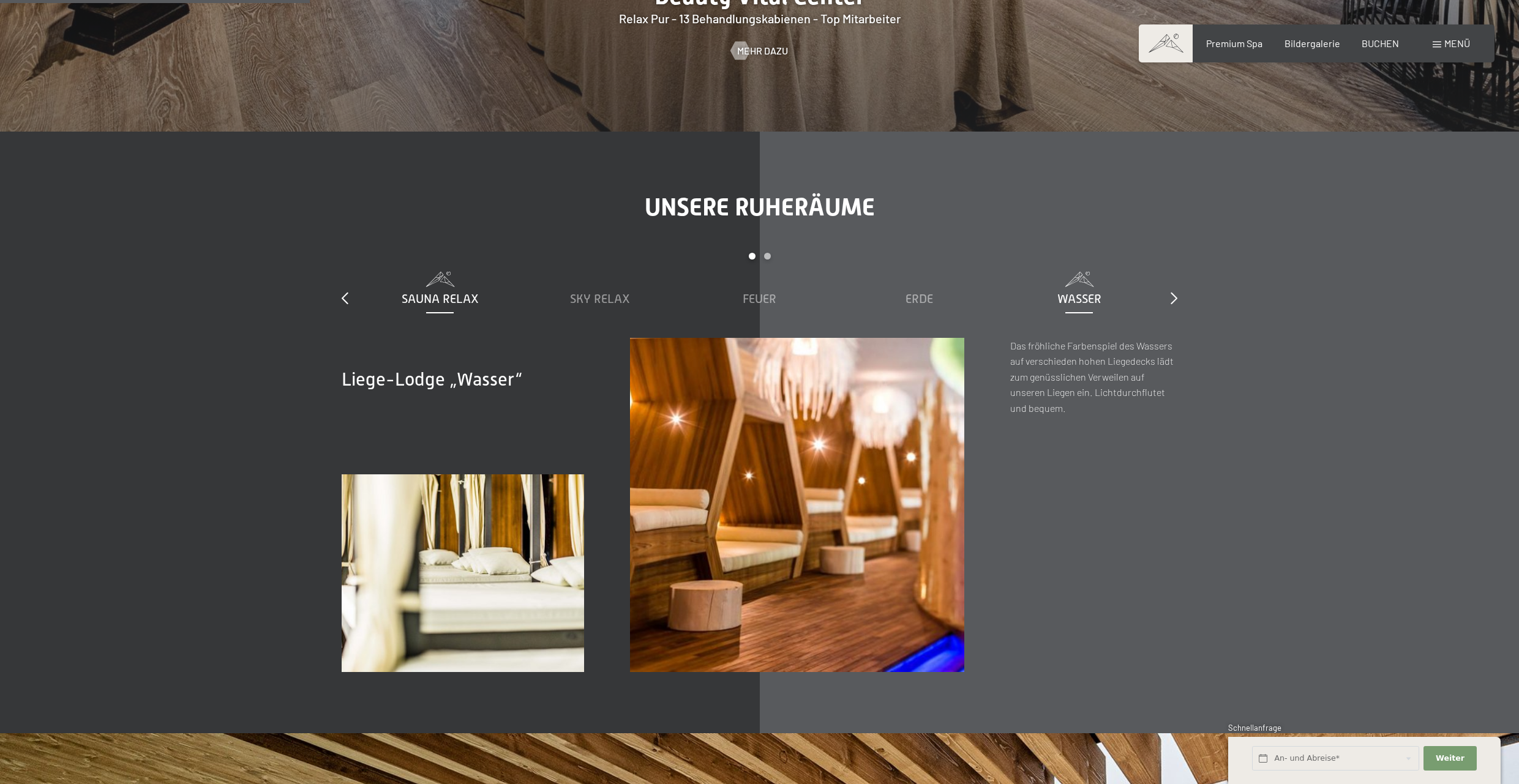
click at [447, 296] on span "Sauna Relax" at bounding box center [440, 299] width 77 height 14
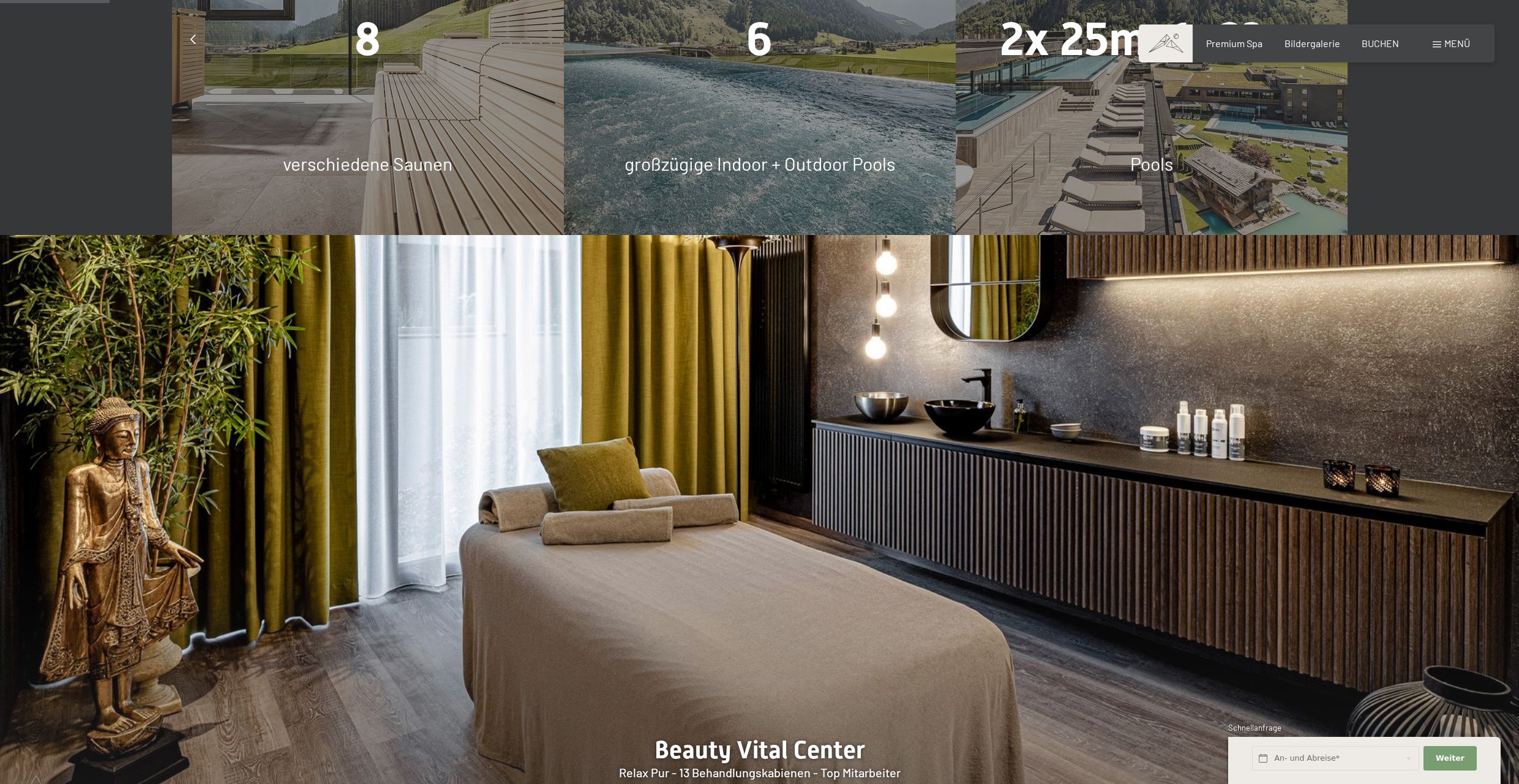
scroll to position [0, 0]
